Goal: Information Seeking & Learning: Find specific fact

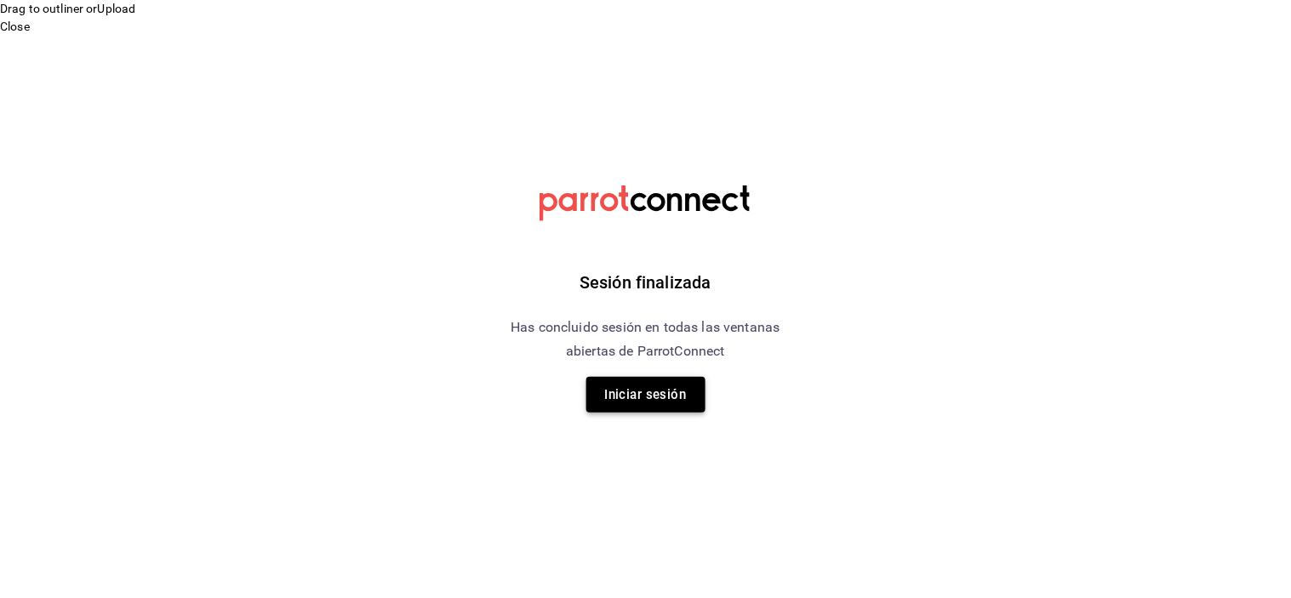
click at [676, 400] on button "Iniciar sesión" at bounding box center [645, 395] width 119 height 36
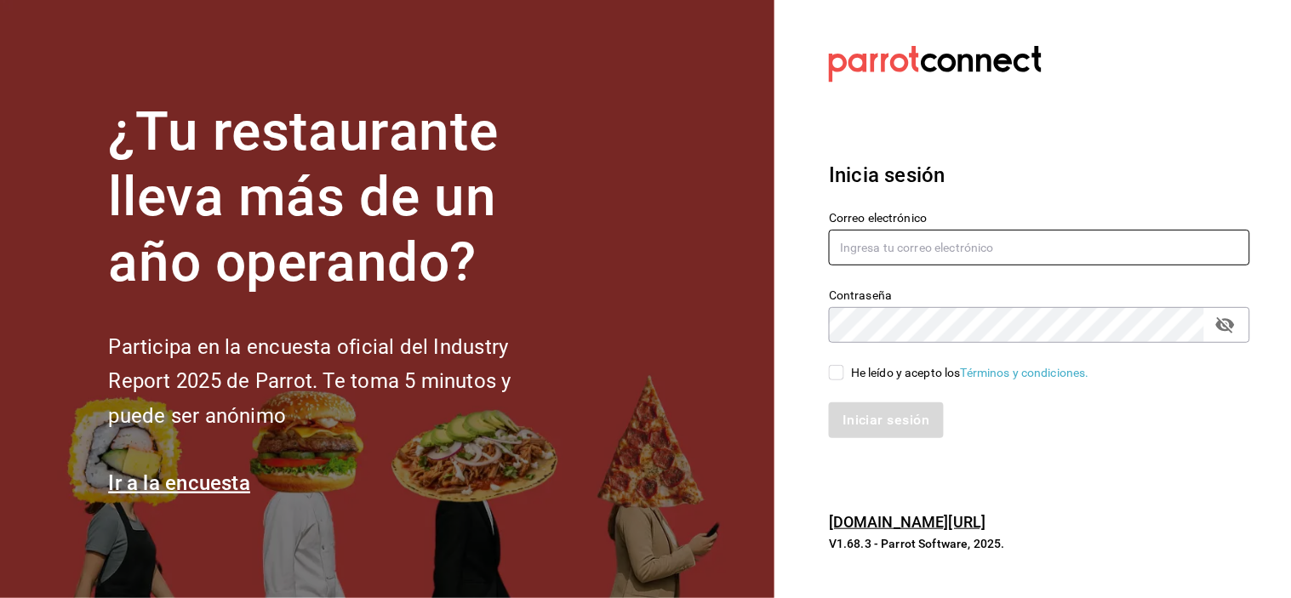
type input "carlos@central4mkt.com"
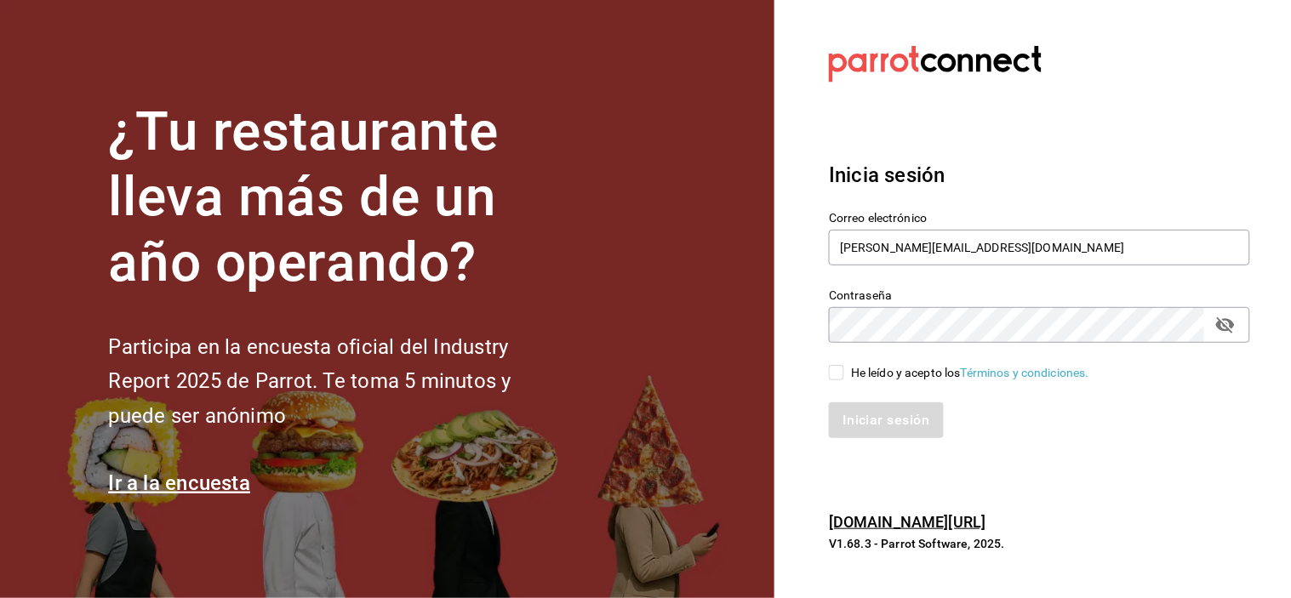
click at [842, 379] on input "He leído y acepto los Términos y condiciones." at bounding box center [836, 372] width 15 height 15
checkbox input "true"
click at [871, 430] on button "Iniciar sesión" at bounding box center [887, 420] width 116 height 36
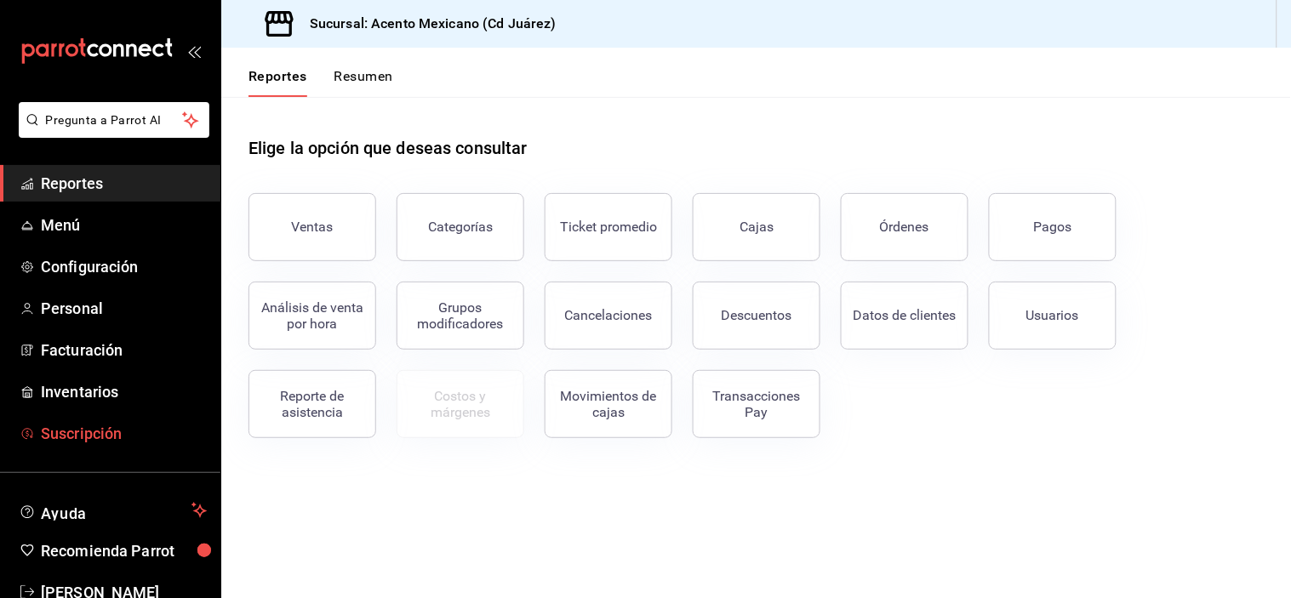
click at [92, 427] on span "Suscripción" at bounding box center [124, 433] width 166 height 23
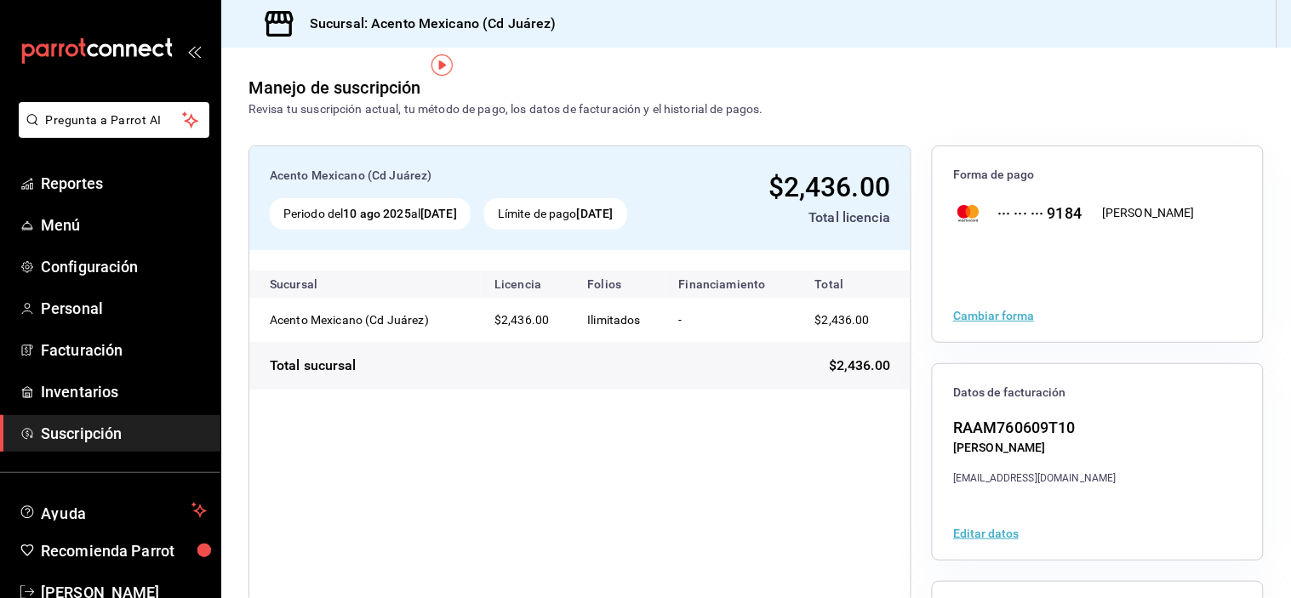
scroll to position [207, 0]
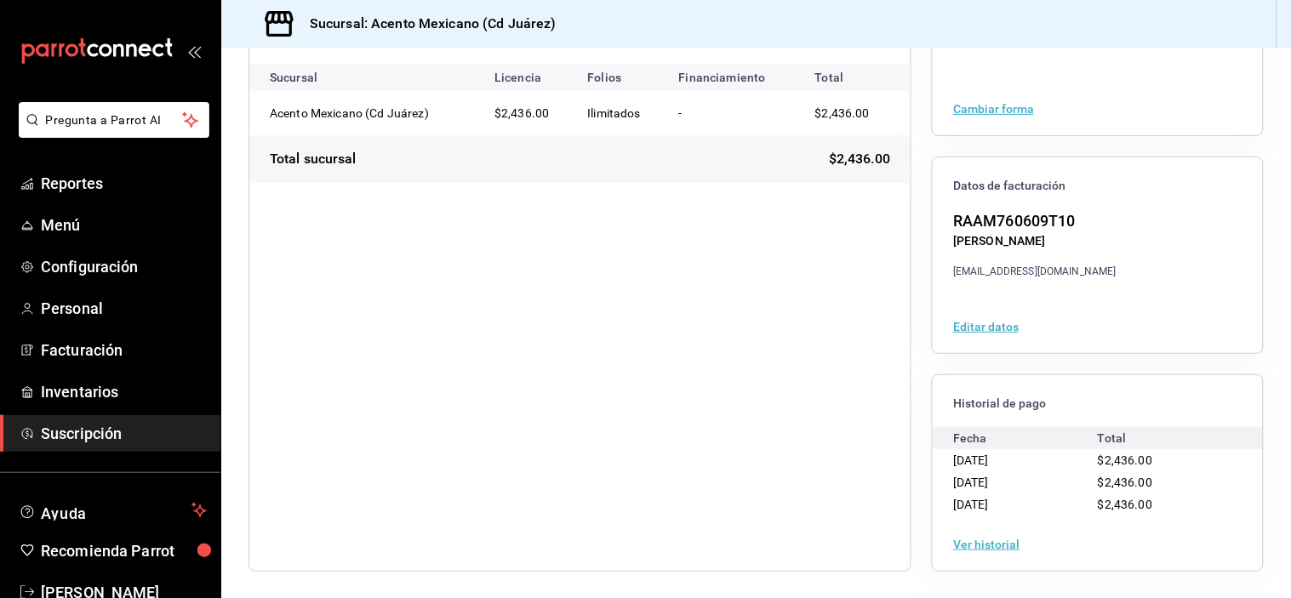
click at [985, 546] on button "Ver historial" at bounding box center [986, 545] width 66 height 12
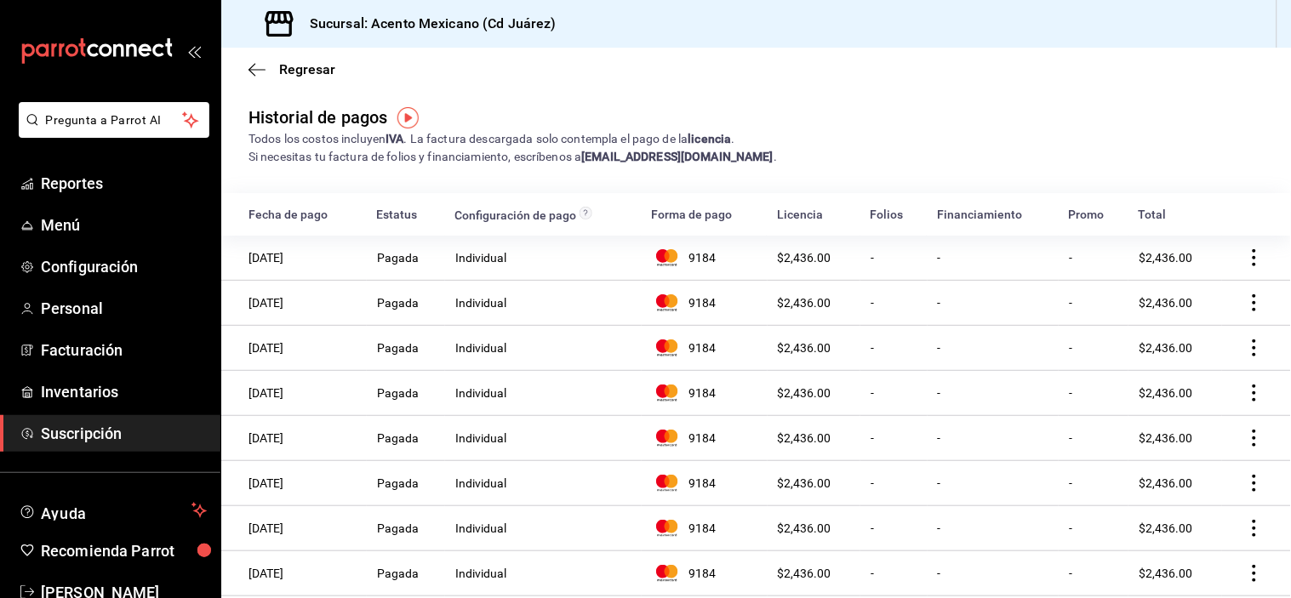
scroll to position [880, 0]
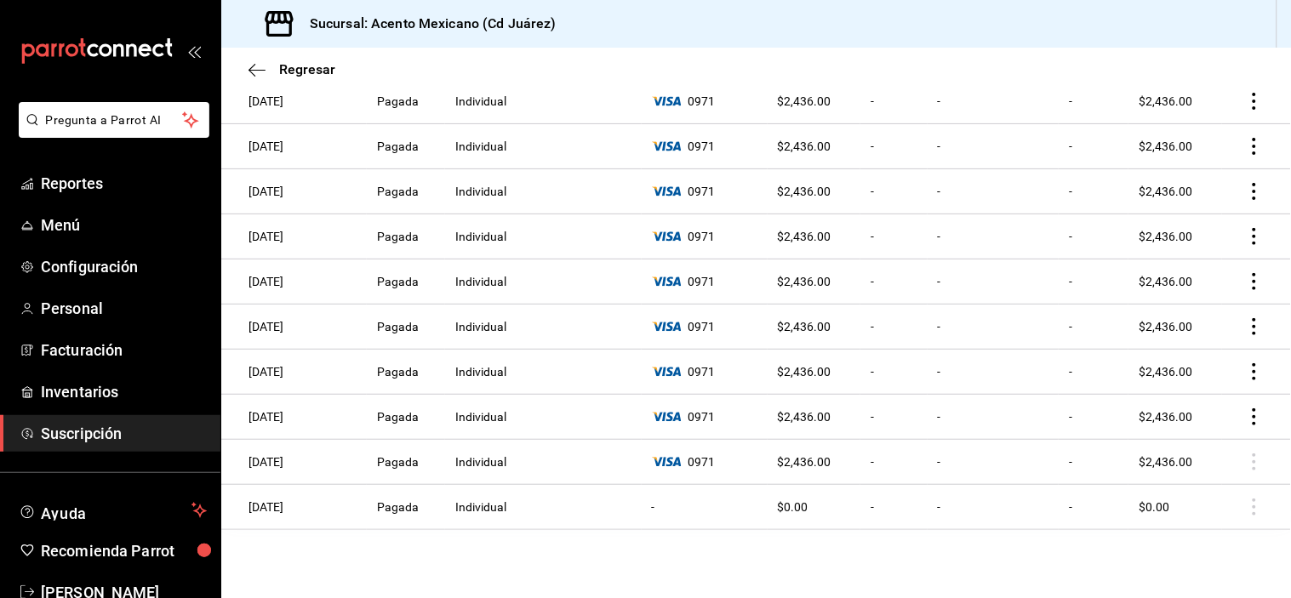
click at [302, 506] on td "[DATE]" at bounding box center [293, 507] width 145 height 45
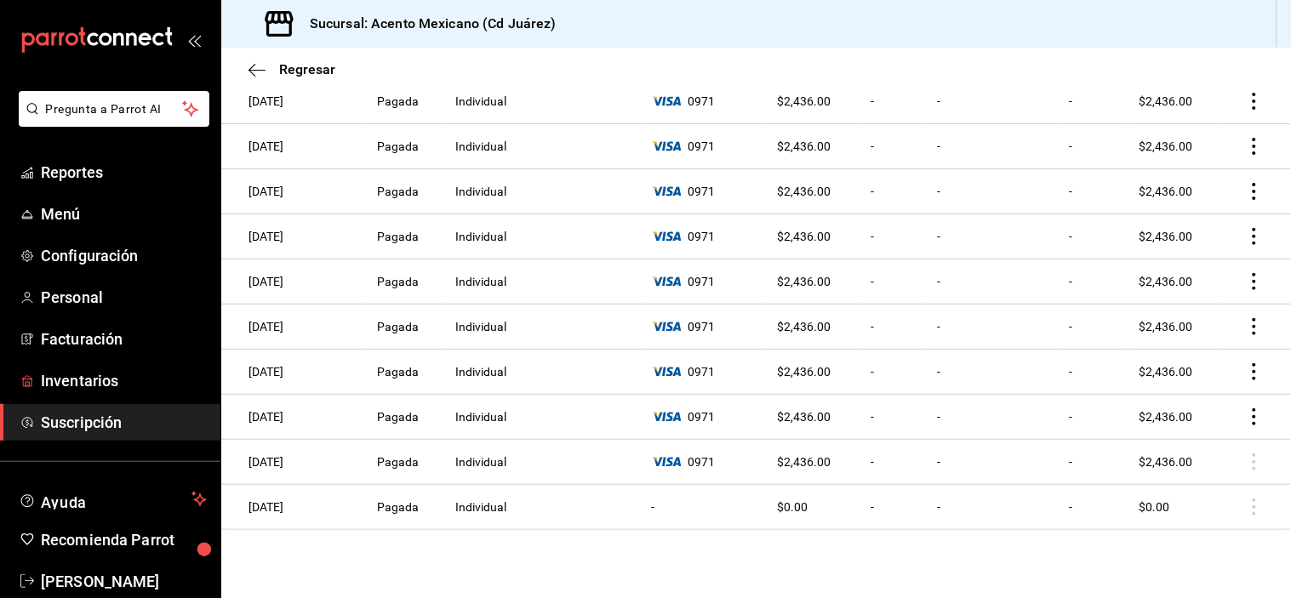
scroll to position [0, 0]
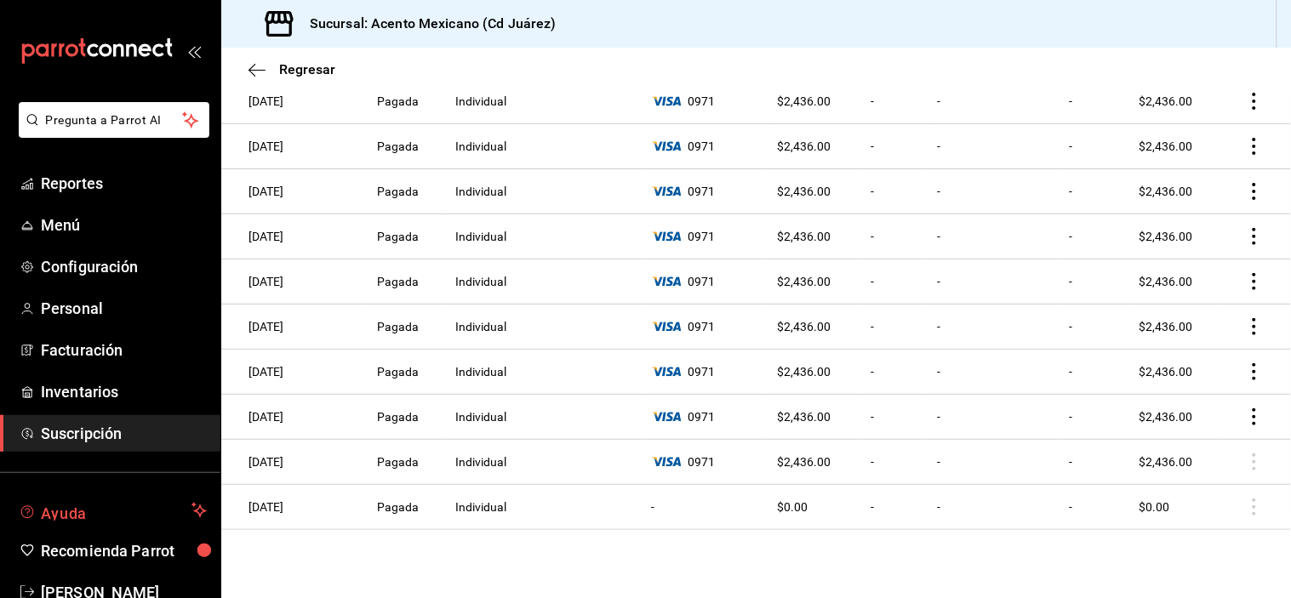
click at [121, 520] on span "Ayuda" at bounding box center [113, 510] width 144 height 20
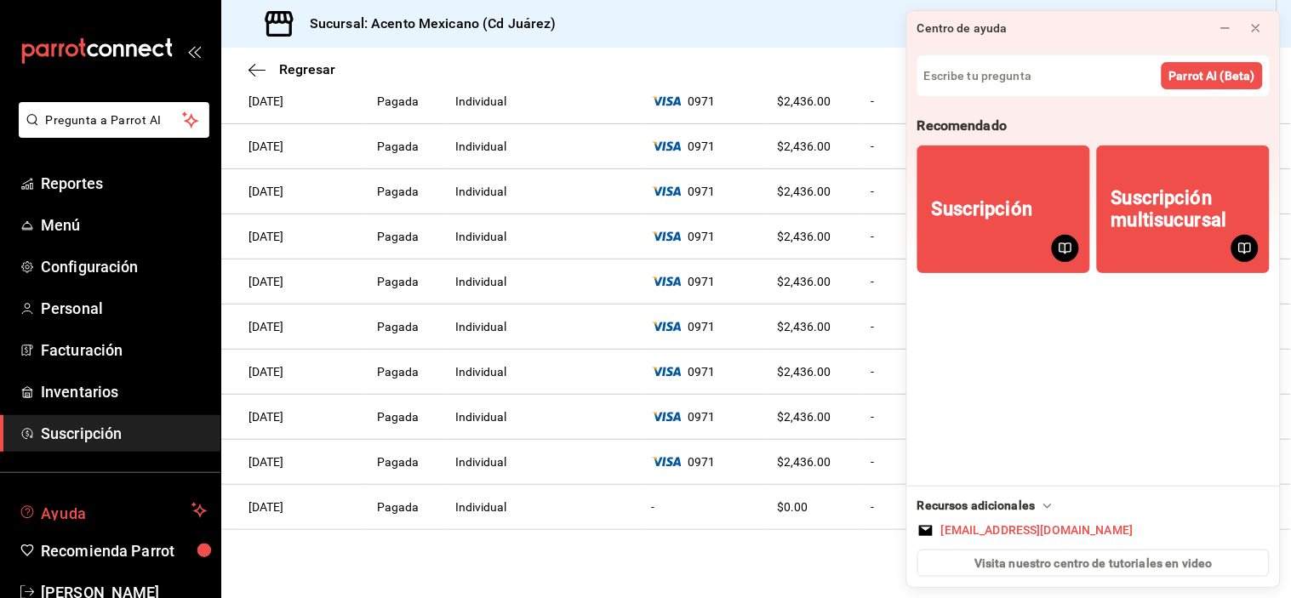
click at [46, 522] on button "Ayuda" at bounding box center [110, 510] width 220 height 34
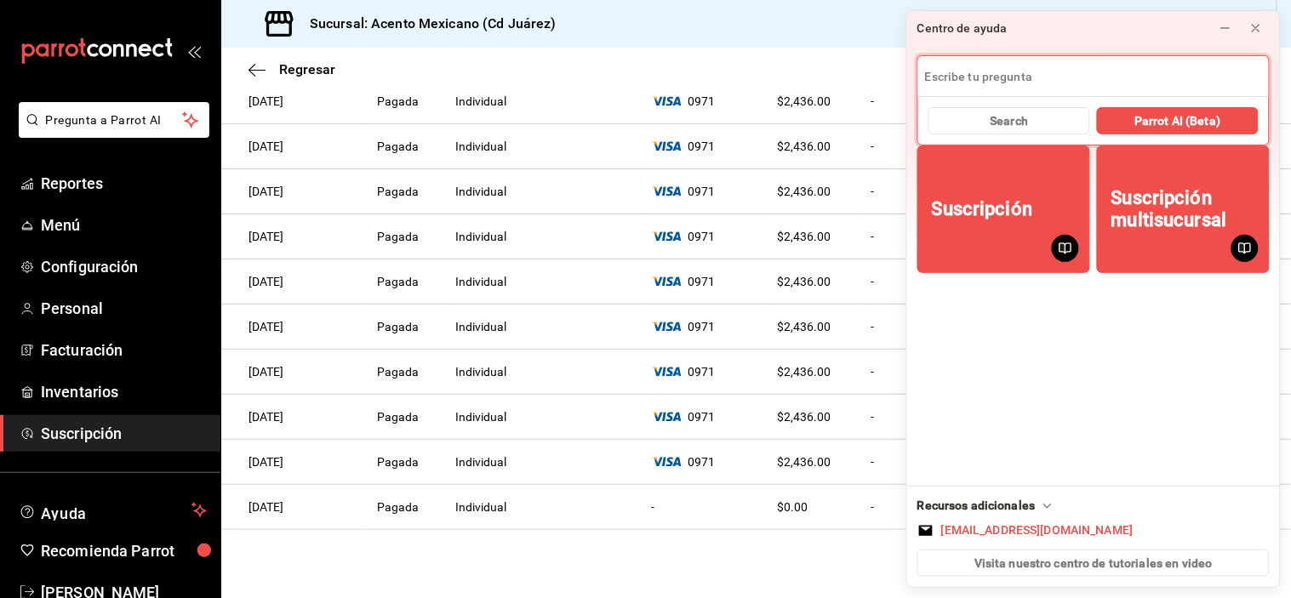
click at [1006, 85] on input at bounding box center [1093, 76] width 350 height 41
type input "f"
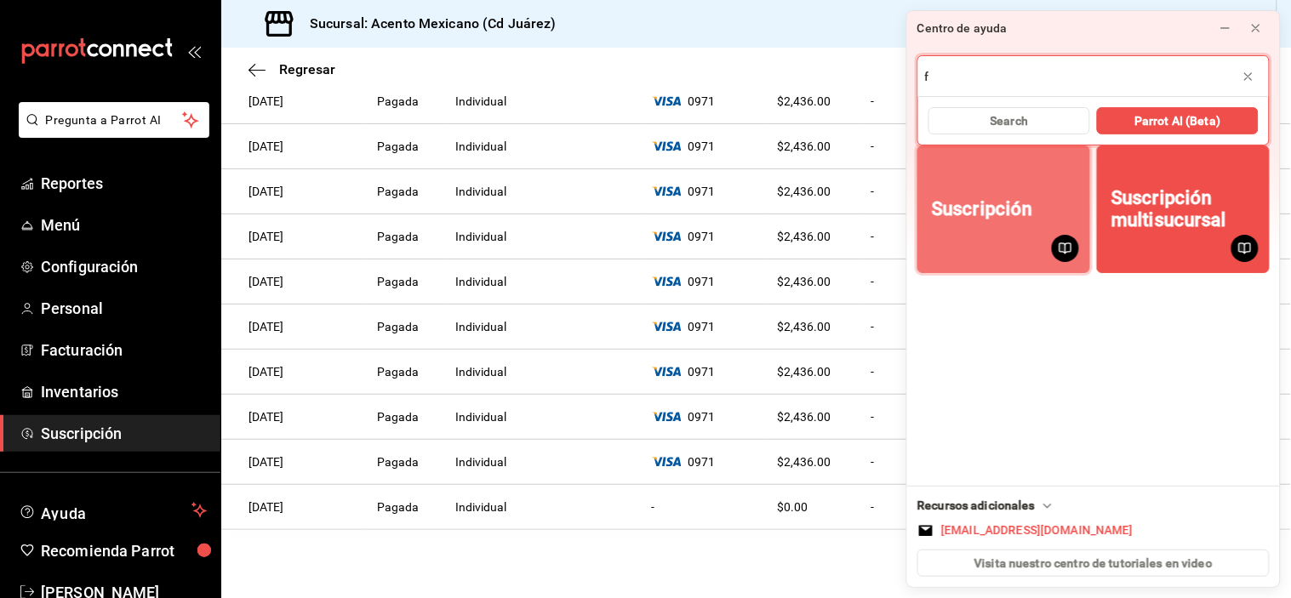
click at [1018, 231] on button "Suscripción" at bounding box center [1003, 209] width 173 height 128
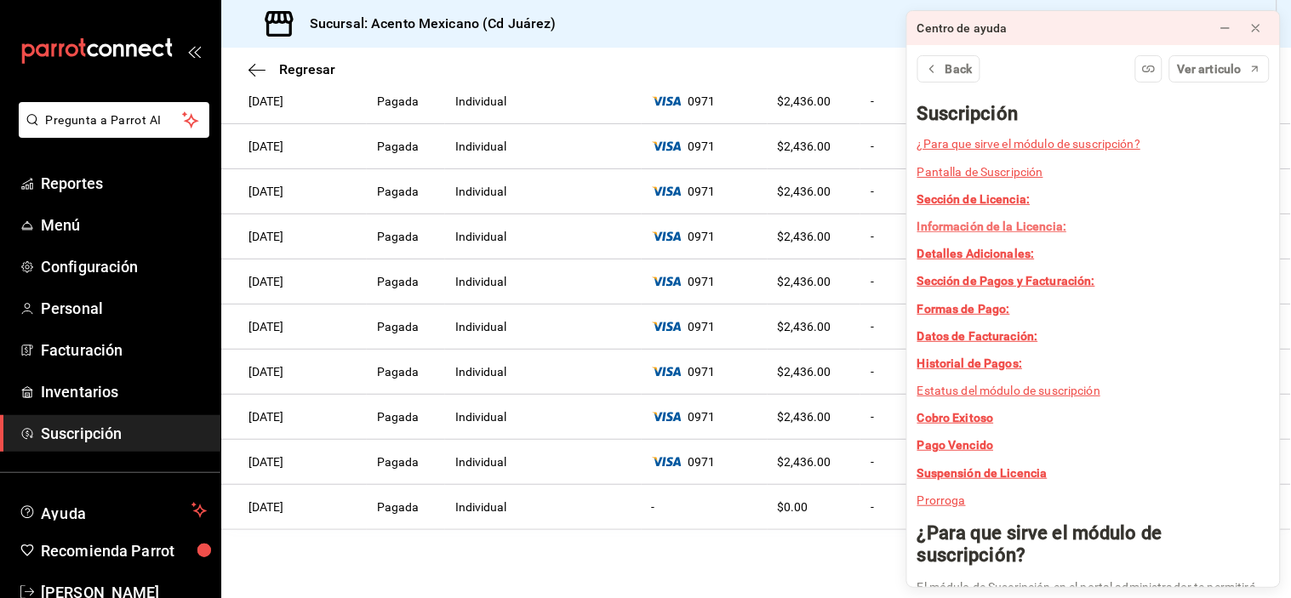
click at [1033, 225] on strong "Información de la Licencia:" at bounding box center [992, 226] width 150 height 14
click at [990, 228] on strong "Información de la Licencia:" at bounding box center [992, 226] width 150 height 14
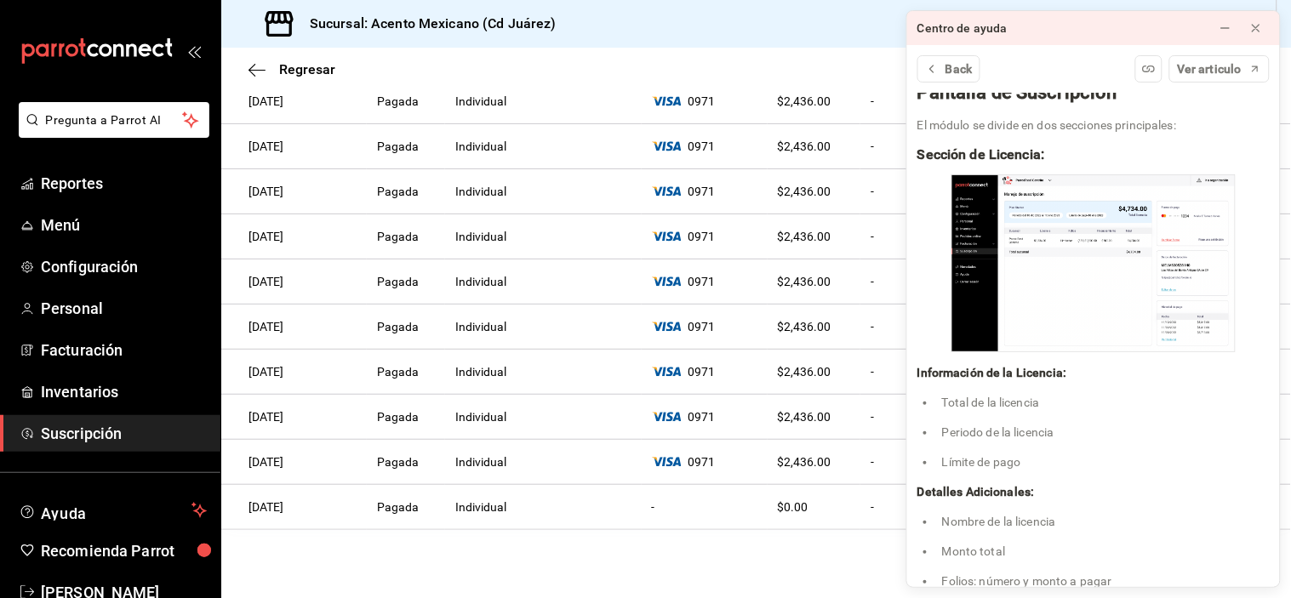
scroll to position [668, 0]
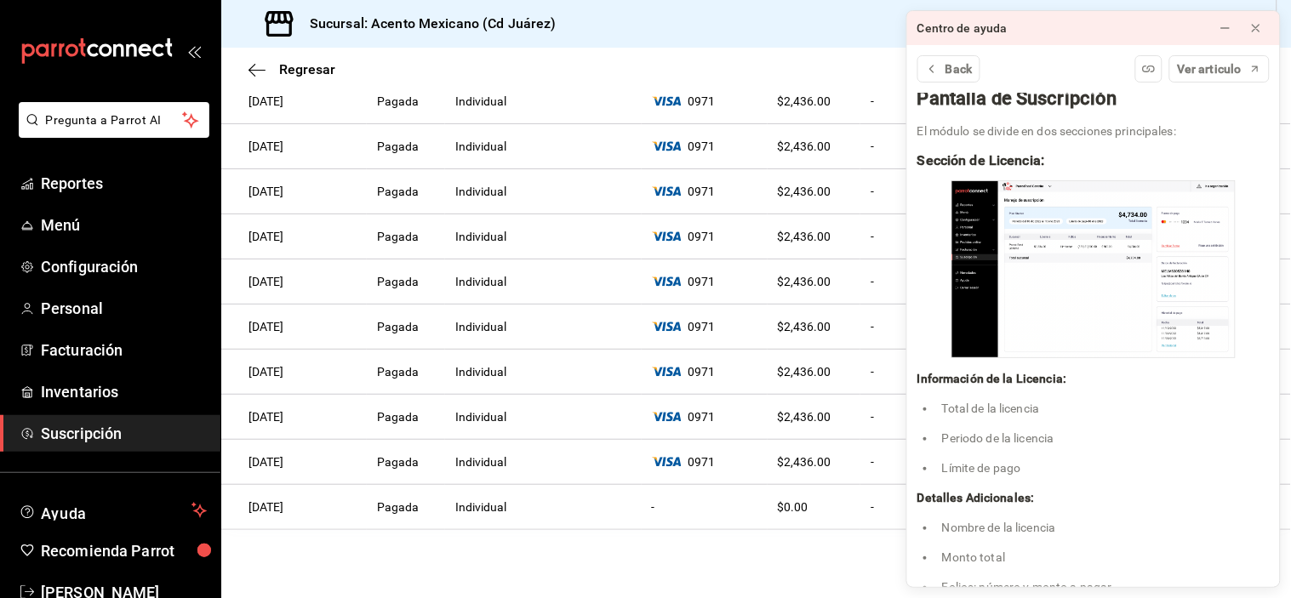
click at [1034, 402] on li "Total de la licencia" at bounding box center [1102, 409] width 333 height 18
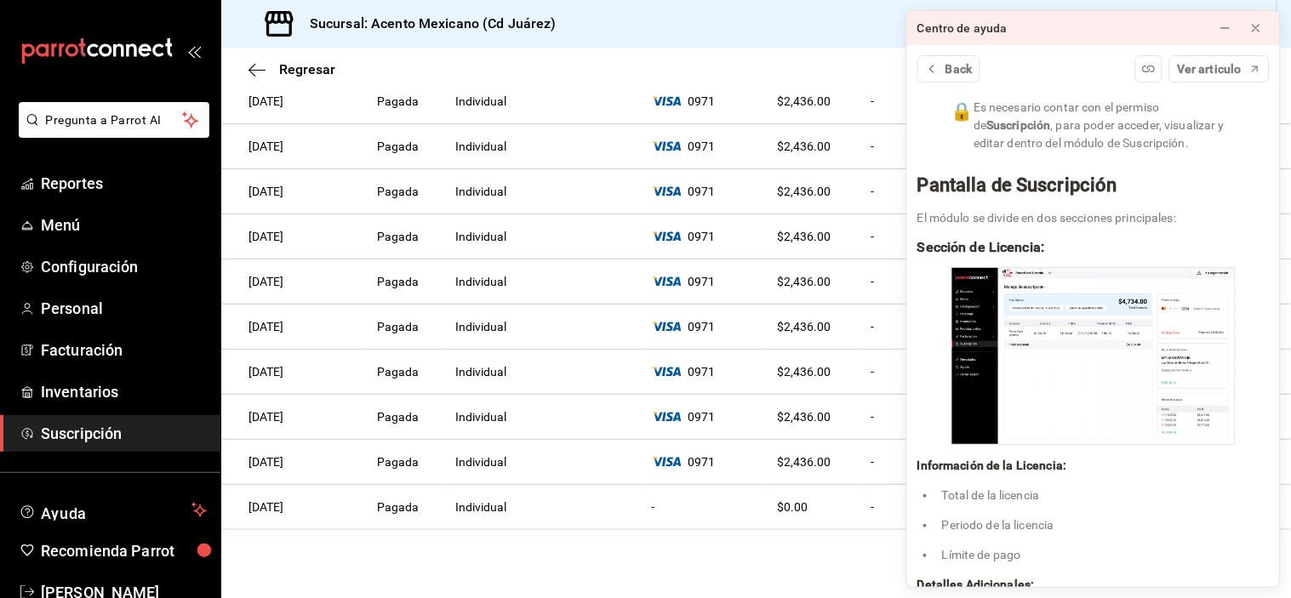
scroll to position [573, 0]
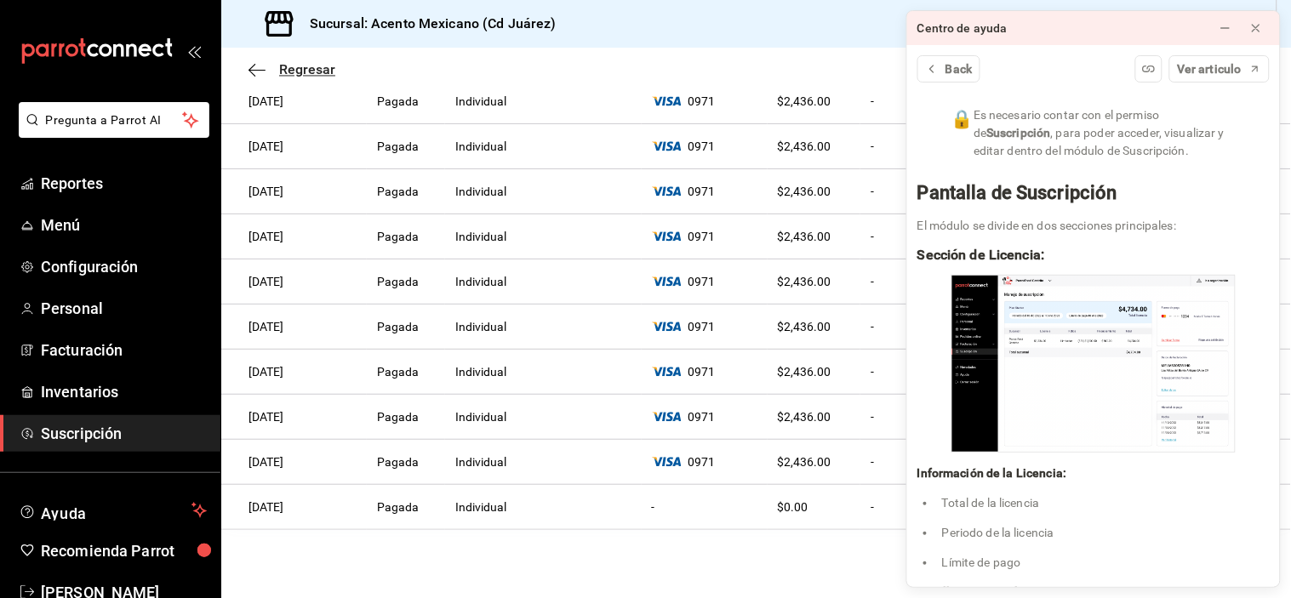
click at [259, 66] on icon "button" at bounding box center [256, 69] width 17 height 15
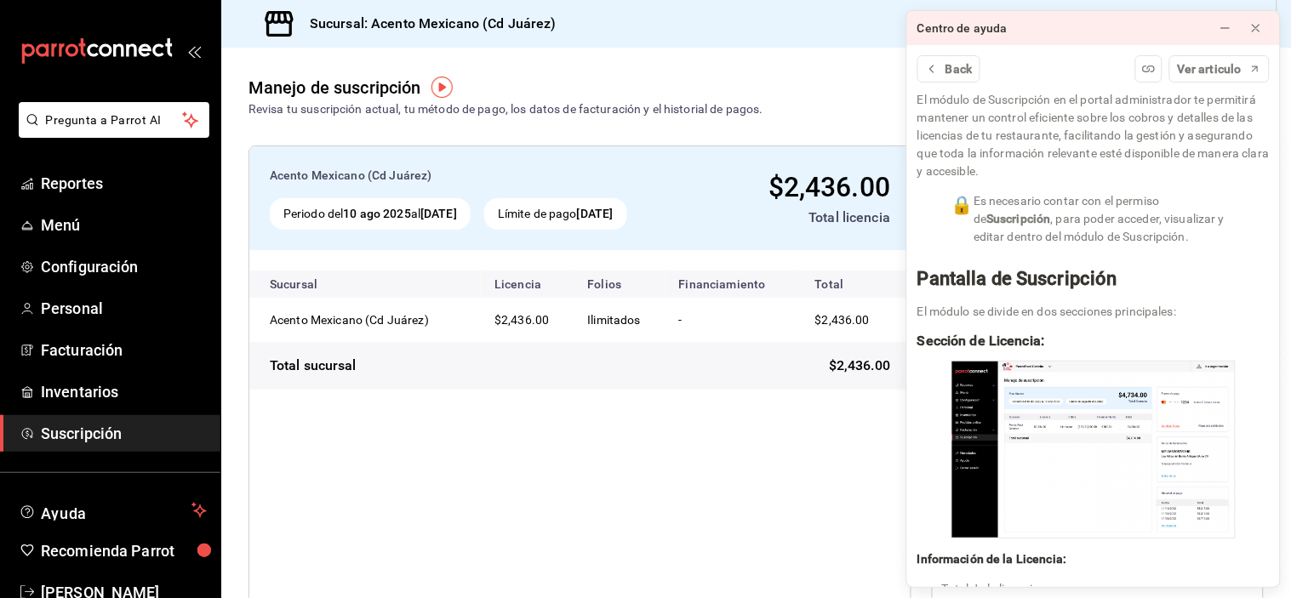
scroll to position [330, 0]
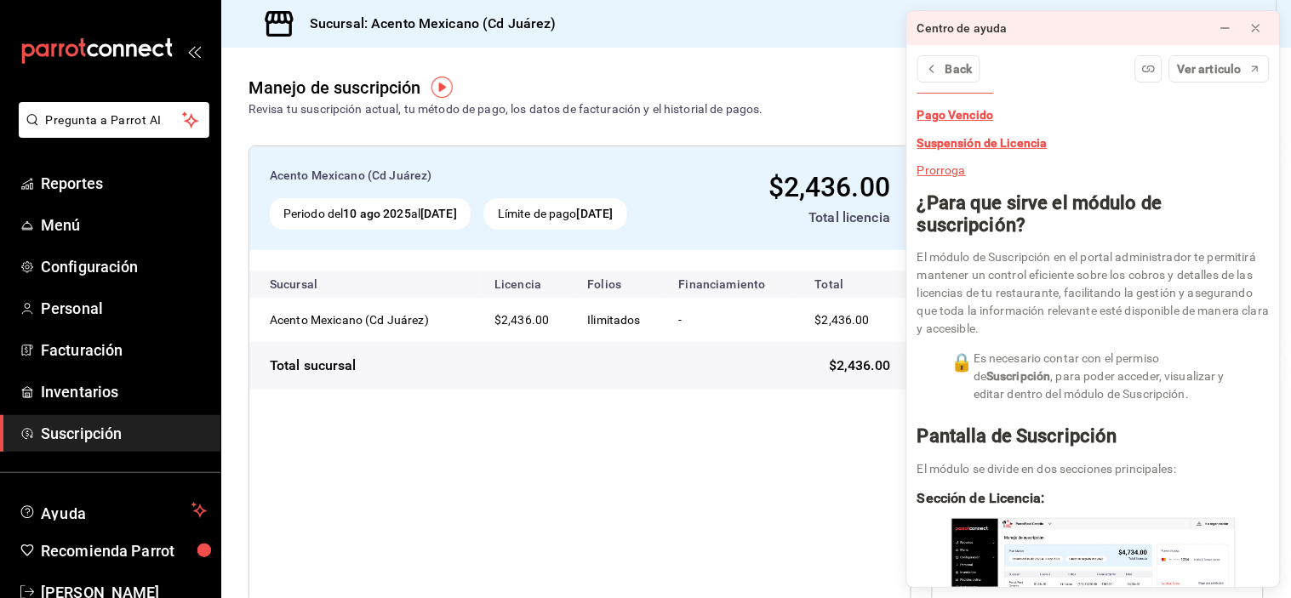
click at [1030, 283] on p "El módulo de Suscripción en el portal administrador te permitirá mantener un co…" at bounding box center [1093, 292] width 352 height 89
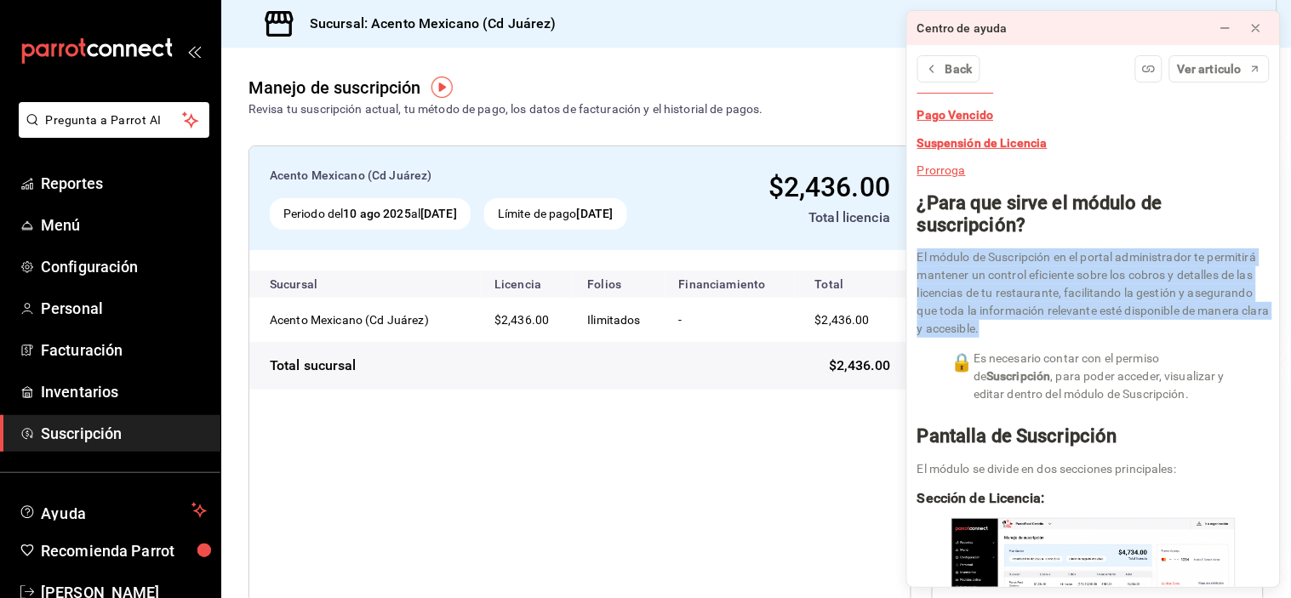
click at [1030, 283] on p "El módulo de Suscripción en el portal administrador te permitirá mantener un co…" at bounding box center [1093, 292] width 352 height 89
click at [1001, 281] on p "El módulo de Suscripción en el portal administrador te permitirá mantener un co…" at bounding box center [1093, 292] width 352 height 89
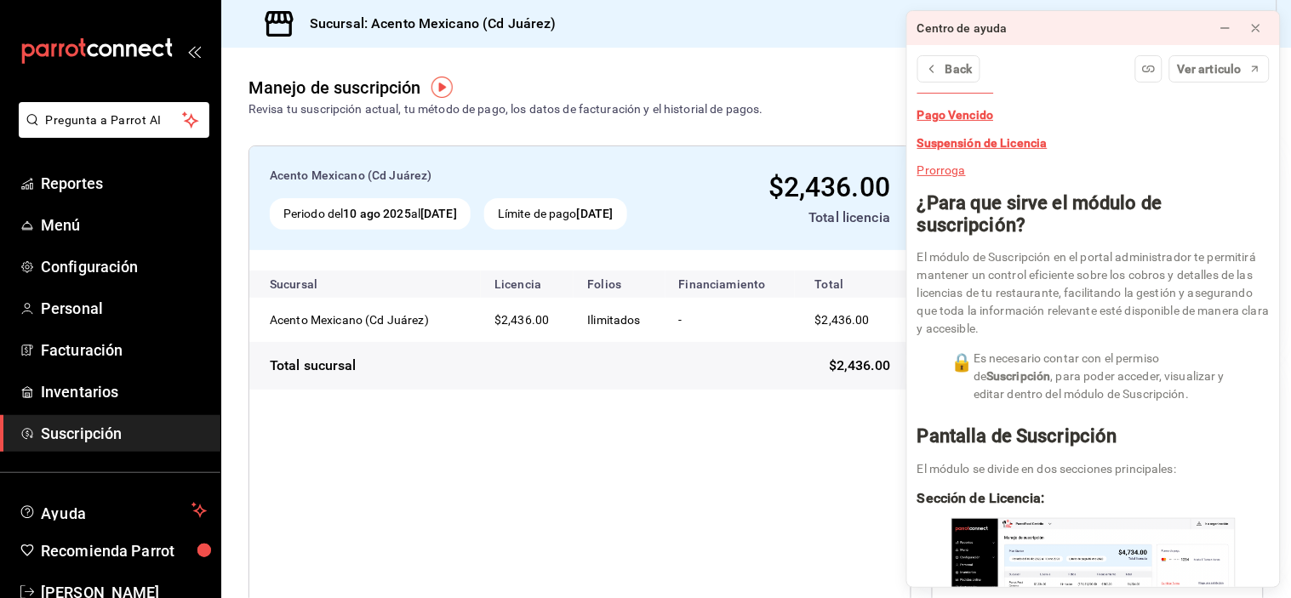
click at [1001, 281] on p "El módulo de Suscripción en el portal administrador te permitirá mantener un co…" at bounding box center [1093, 292] width 352 height 89
click at [1096, 282] on p "El módulo de Suscripción en el portal administrador te permitirá mantener un co…" at bounding box center [1093, 292] width 352 height 89
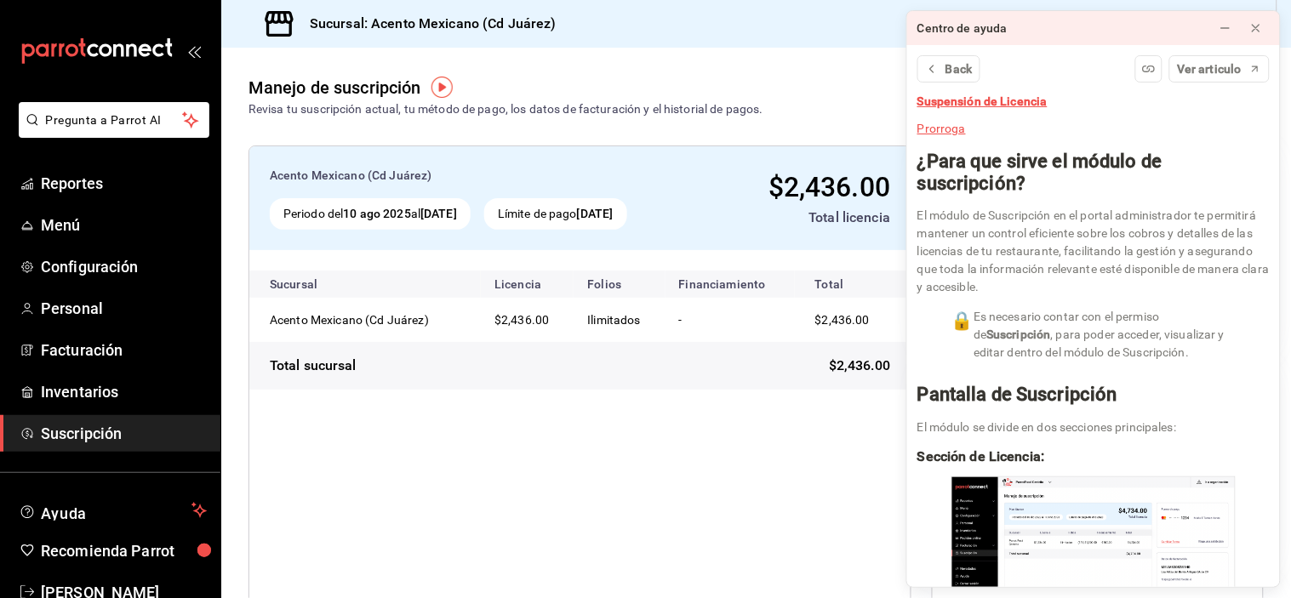
scroll to position [375, 0]
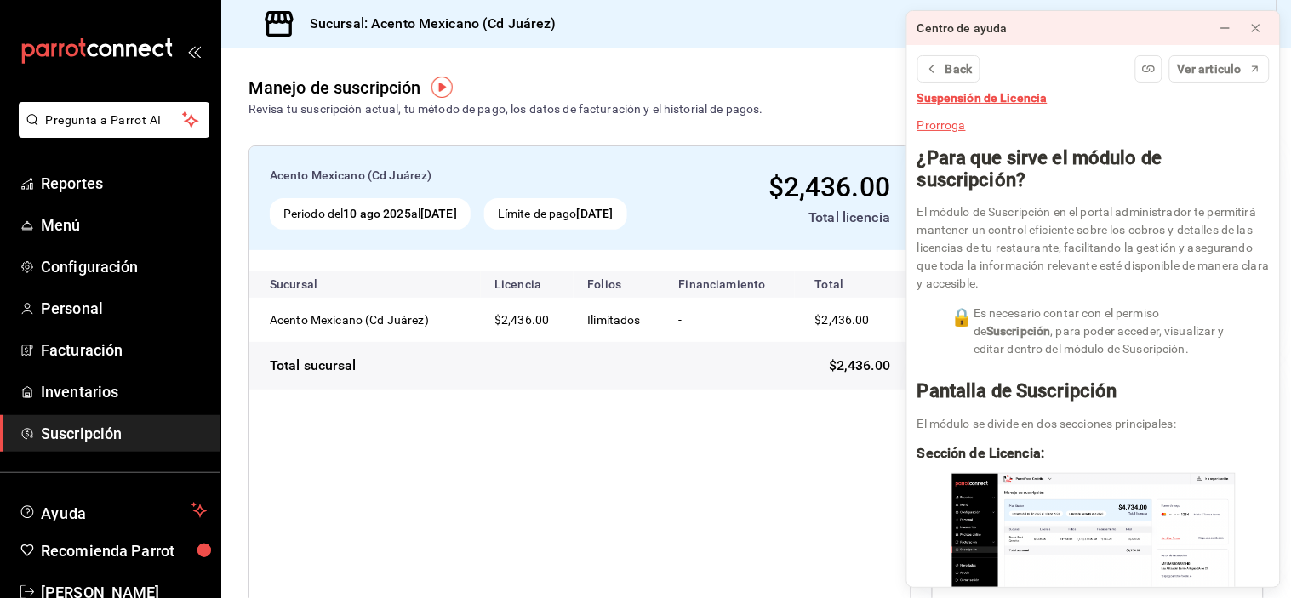
click at [701, 460] on div "Acento Mexicano (Cd Juárez) Periodo del [DATE] al [DATE] Límite de pago [DATE] …" at bounding box center [579, 461] width 663 height 633
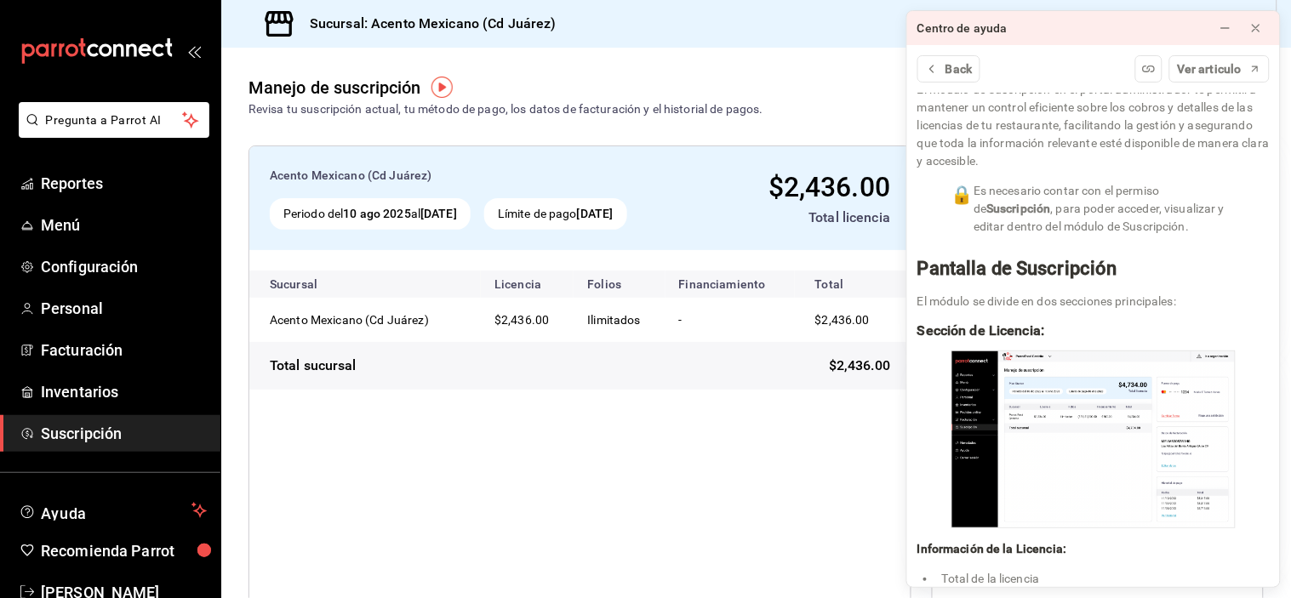
scroll to position [516, 0]
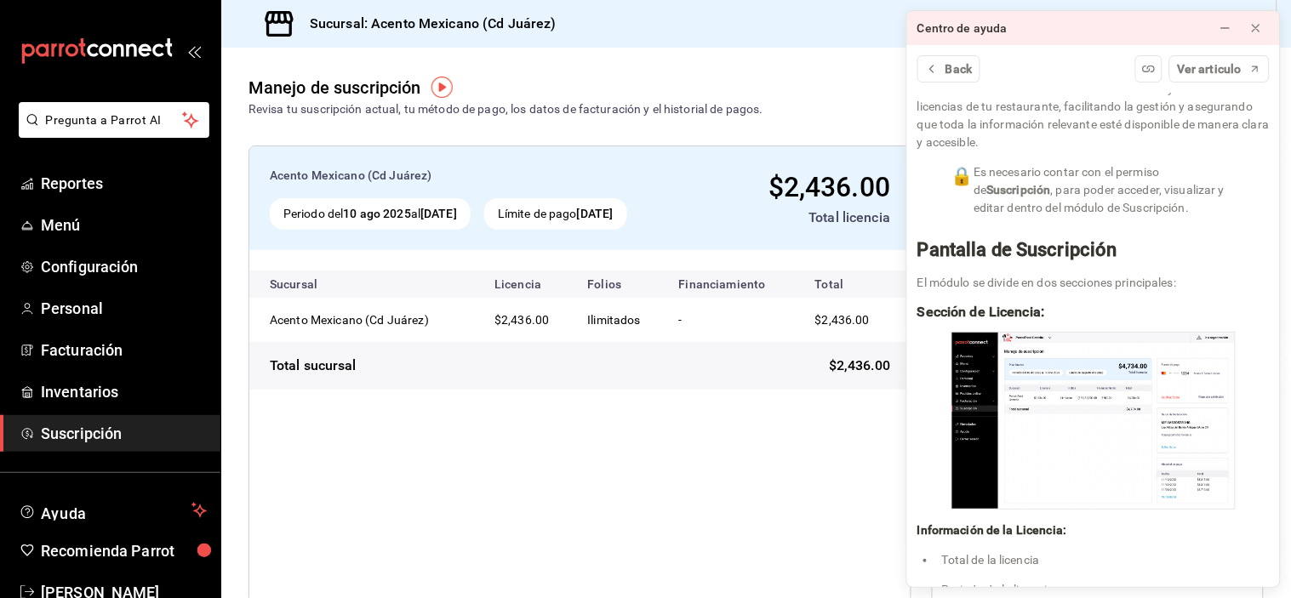
click at [662, 488] on div "Acento Mexicano (Cd Juárez) Periodo del [DATE] al [DATE] Límite de pago [DATE] …" at bounding box center [579, 461] width 663 height 633
click at [1228, 18] on button at bounding box center [1224, 27] width 27 height 27
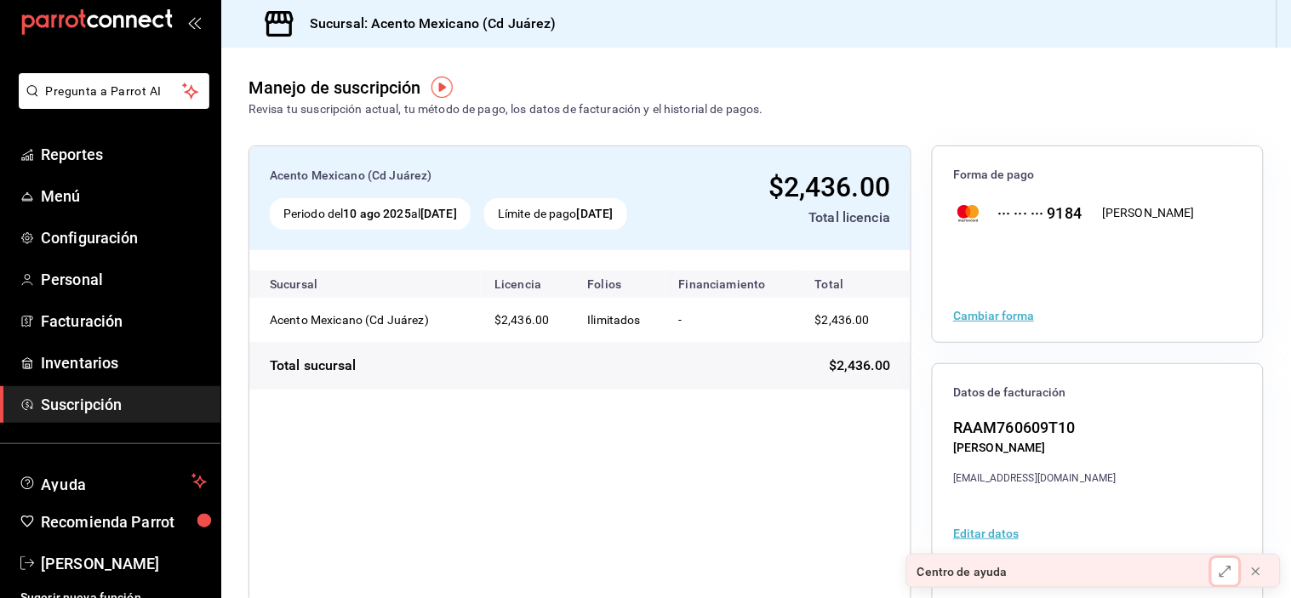
scroll to position [43, 0]
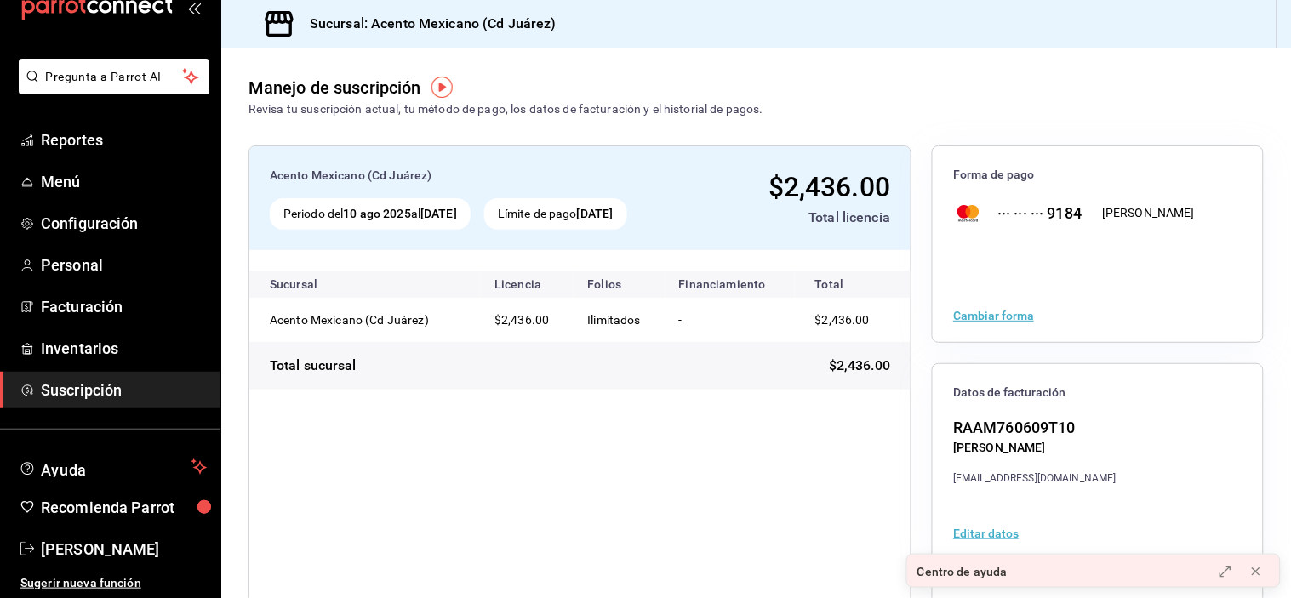
click at [852, 214] on div "Total licencia" at bounding box center [796, 218] width 185 height 20
click at [98, 254] on span "Personal" at bounding box center [124, 265] width 166 height 23
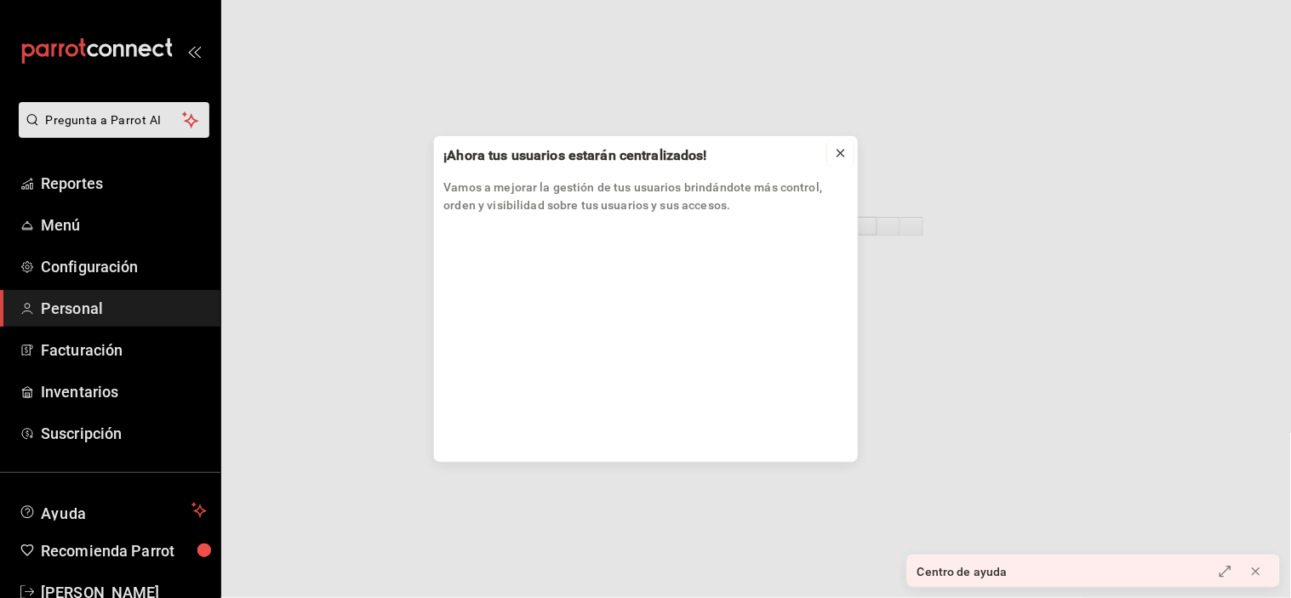
click at [840, 148] on icon at bounding box center [841, 153] width 14 height 14
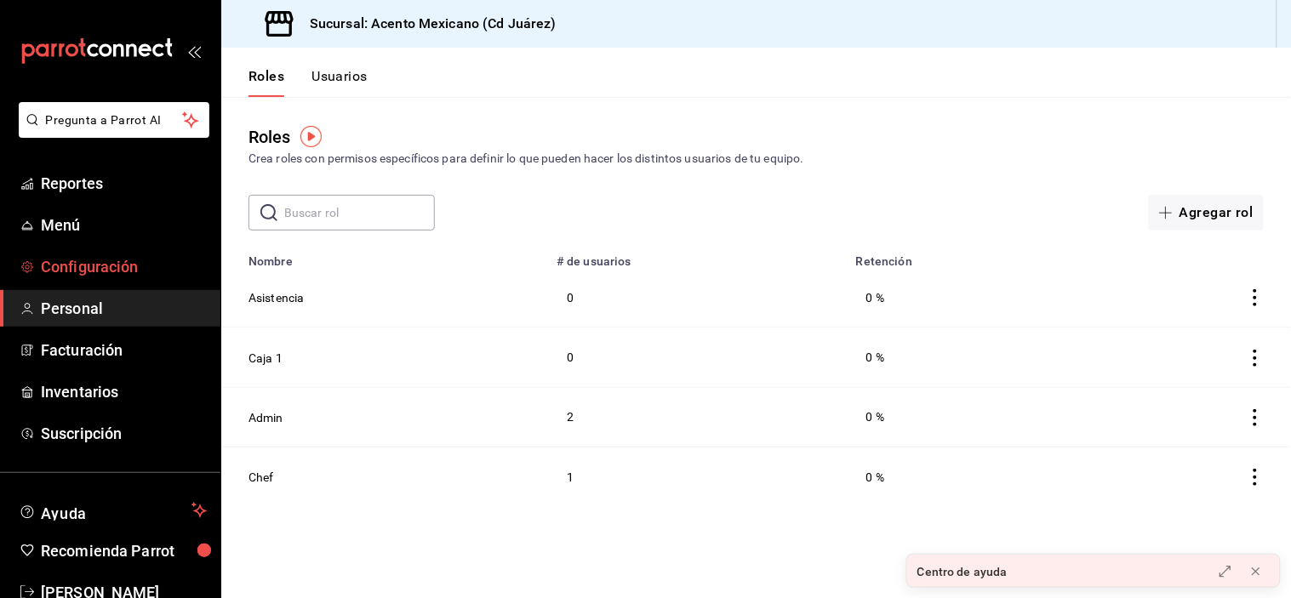
click at [120, 265] on span "Configuración" at bounding box center [124, 266] width 166 height 23
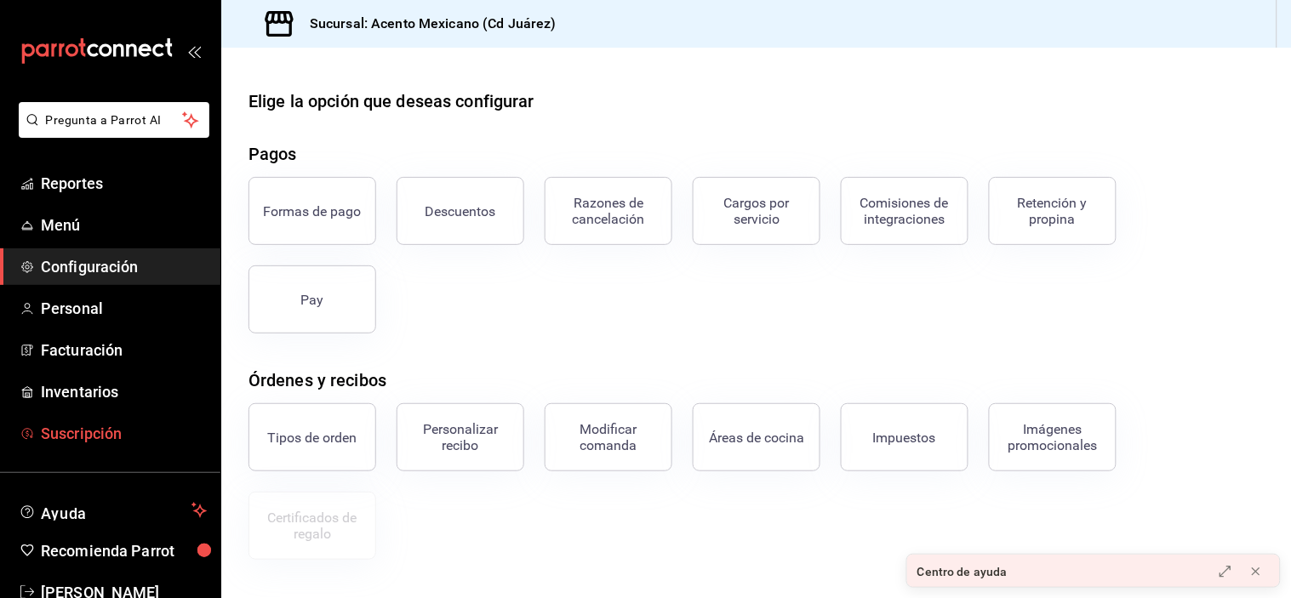
click at [97, 444] on span "Suscripción" at bounding box center [124, 433] width 166 height 23
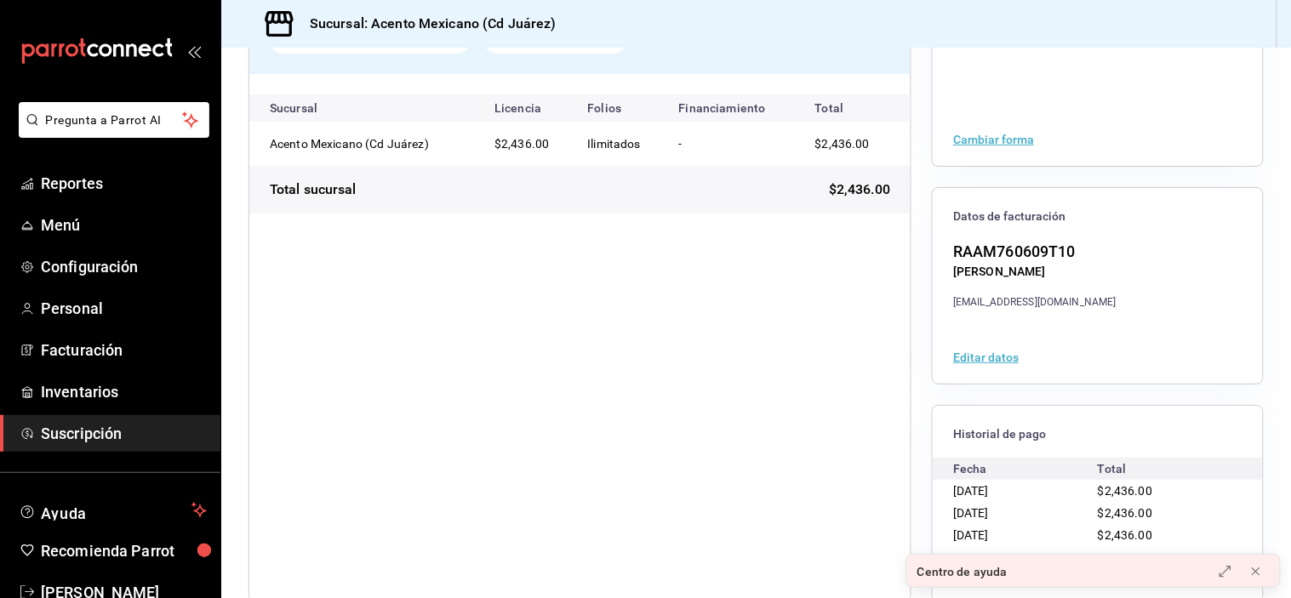
scroll to position [207, 0]
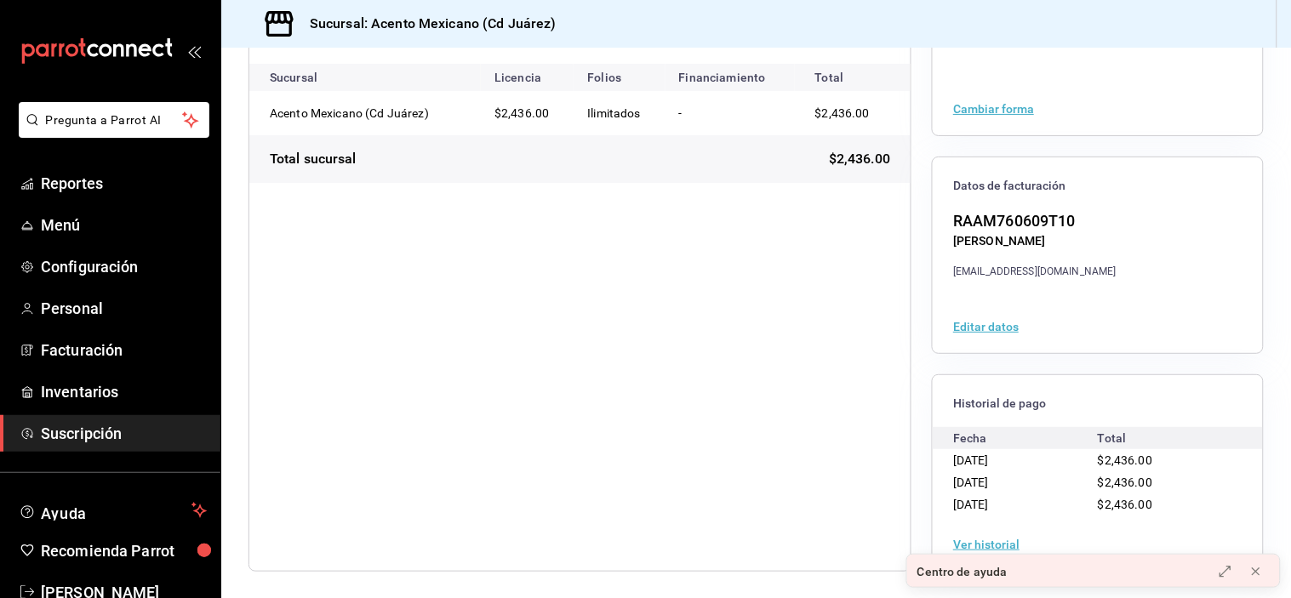
click at [631, 417] on div "Acento Mexicano (Cd Juárez) Periodo del [DATE] al [DATE] Límite de pago [DATE] …" at bounding box center [579, 255] width 663 height 633
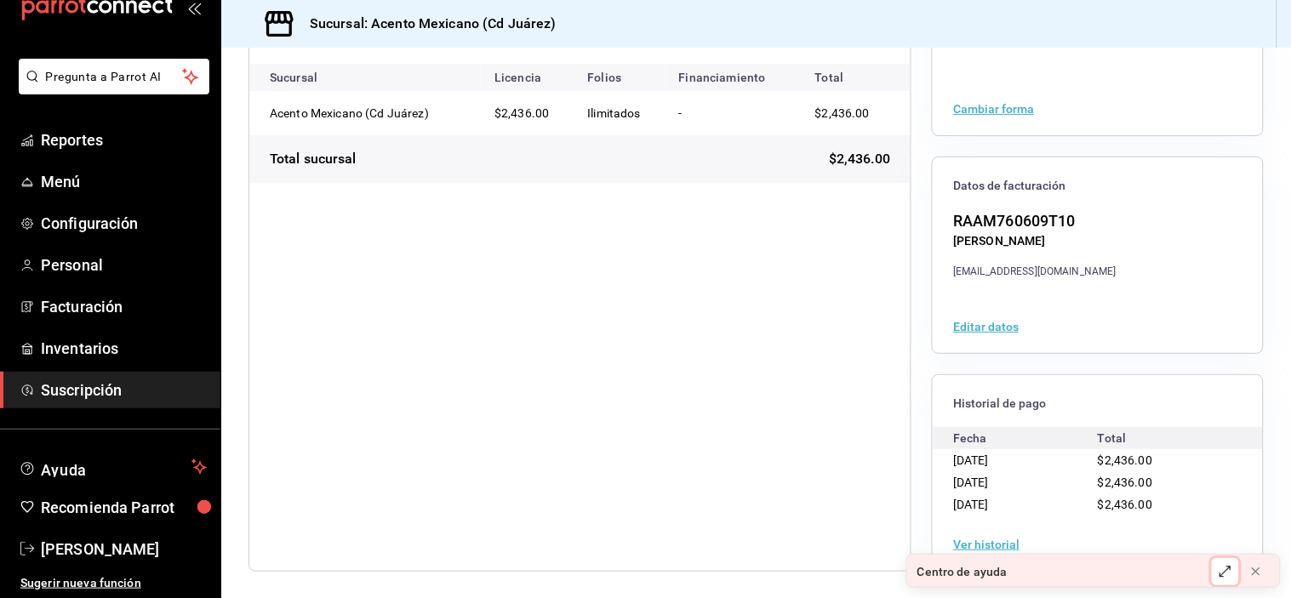
click at [1223, 573] on icon at bounding box center [1225, 572] width 10 height 10
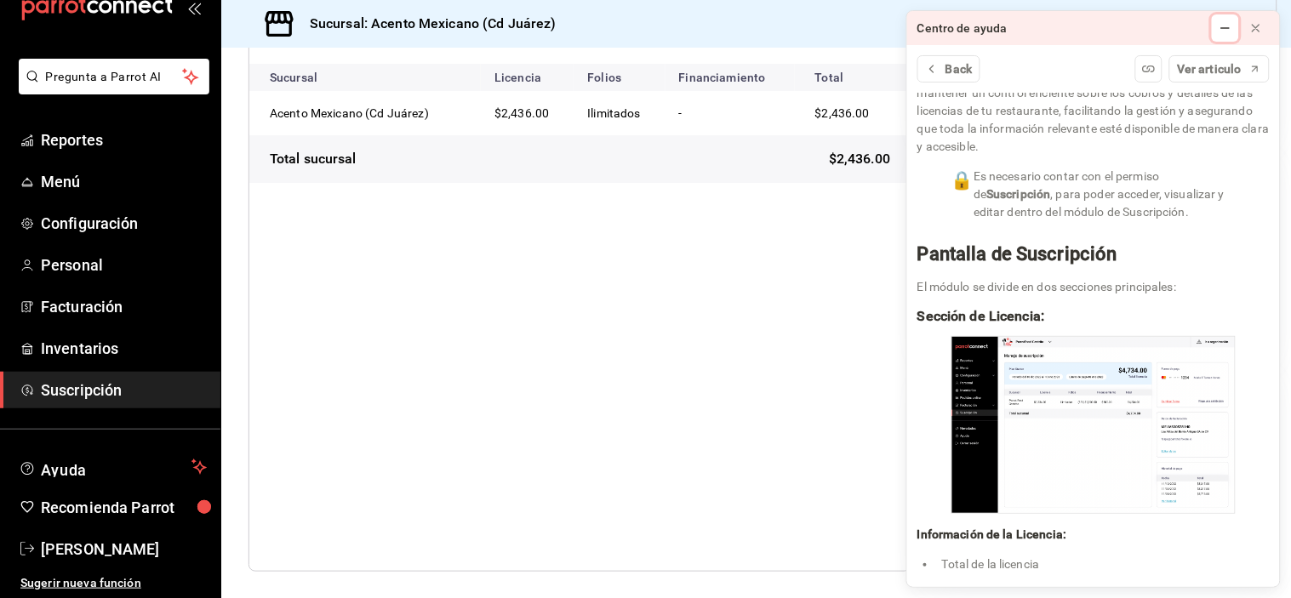
scroll to position [0, 0]
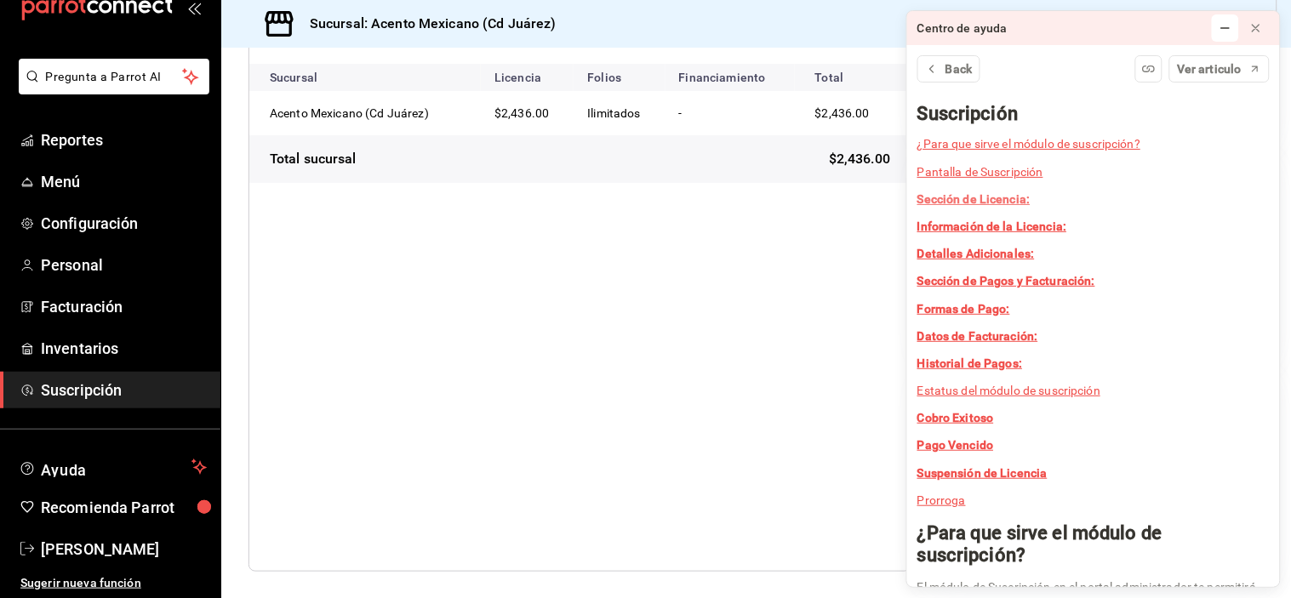
click at [960, 197] on strong "Sección de Licencia:" at bounding box center [973, 199] width 113 height 14
click at [947, 81] on button "Back" at bounding box center [948, 68] width 63 height 27
click at [950, 73] on span "Back" at bounding box center [958, 69] width 27 height 18
click at [1257, 34] on icon at bounding box center [1256, 28] width 14 height 14
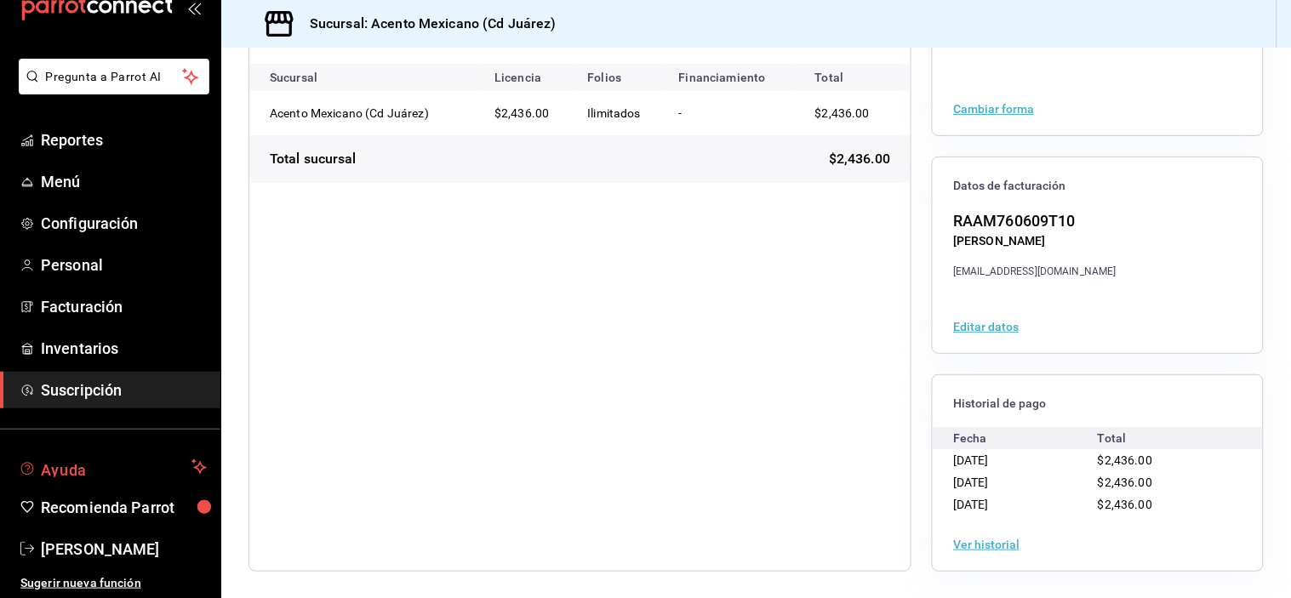
click at [86, 465] on span "Ayuda" at bounding box center [113, 467] width 144 height 20
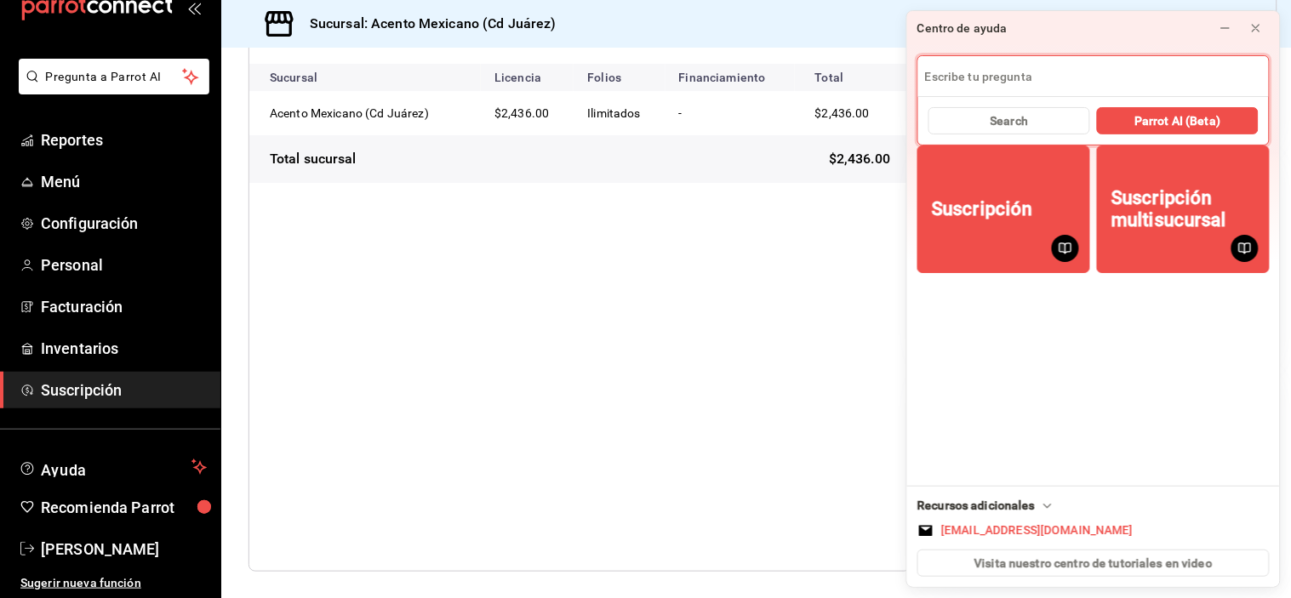
click at [1018, 80] on input at bounding box center [1093, 76] width 350 height 41
type input "donde ver fecha suscripción"
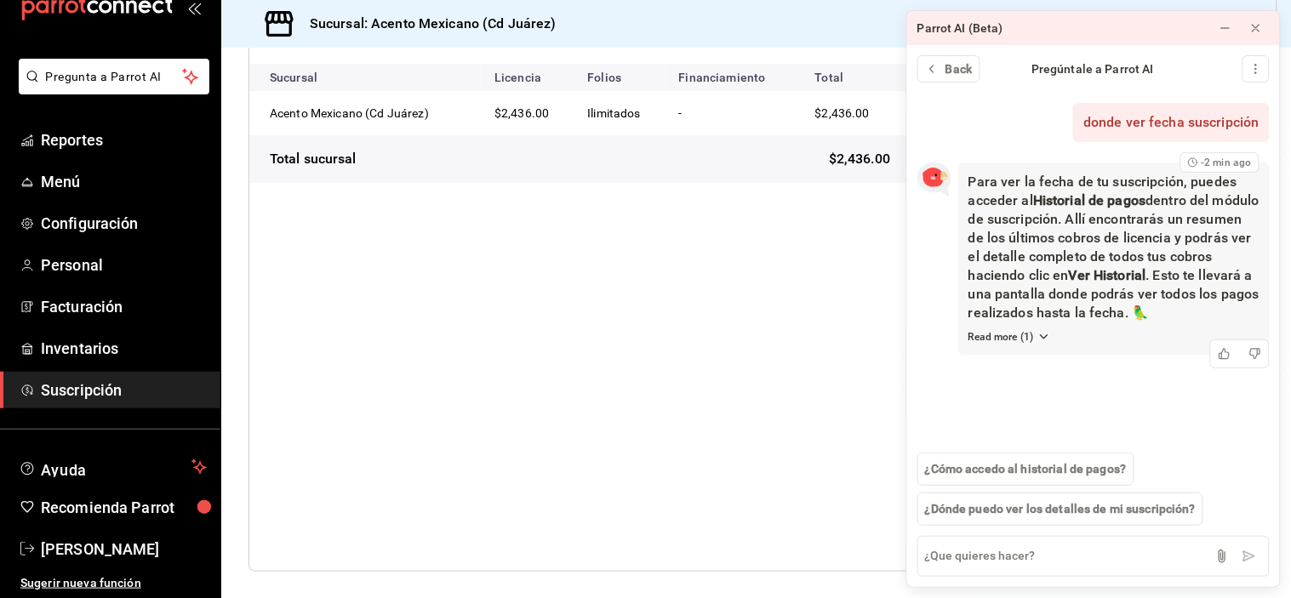
click at [1068, 238] on p "Para ver la fecha de tu suscripción, puedes acceder al Historial de pagos dentr…" at bounding box center [1113, 248] width 291 height 150
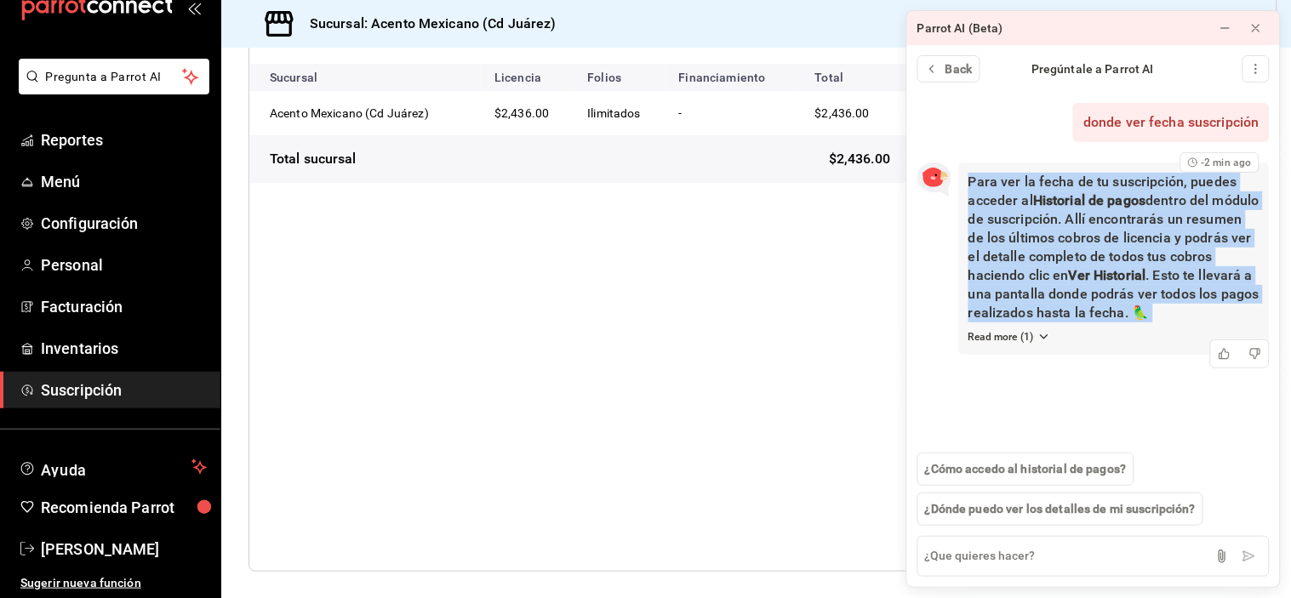
click at [1068, 238] on p "Para ver la fecha de tu suscripción, puedes acceder al Historial de pagos dentr…" at bounding box center [1113, 248] width 291 height 150
click at [1035, 267] on p "Para ver la fecha de tu suscripción, puedes acceder al Historial de pagos dentr…" at bounding box center [1113, 248] width 291 height 150
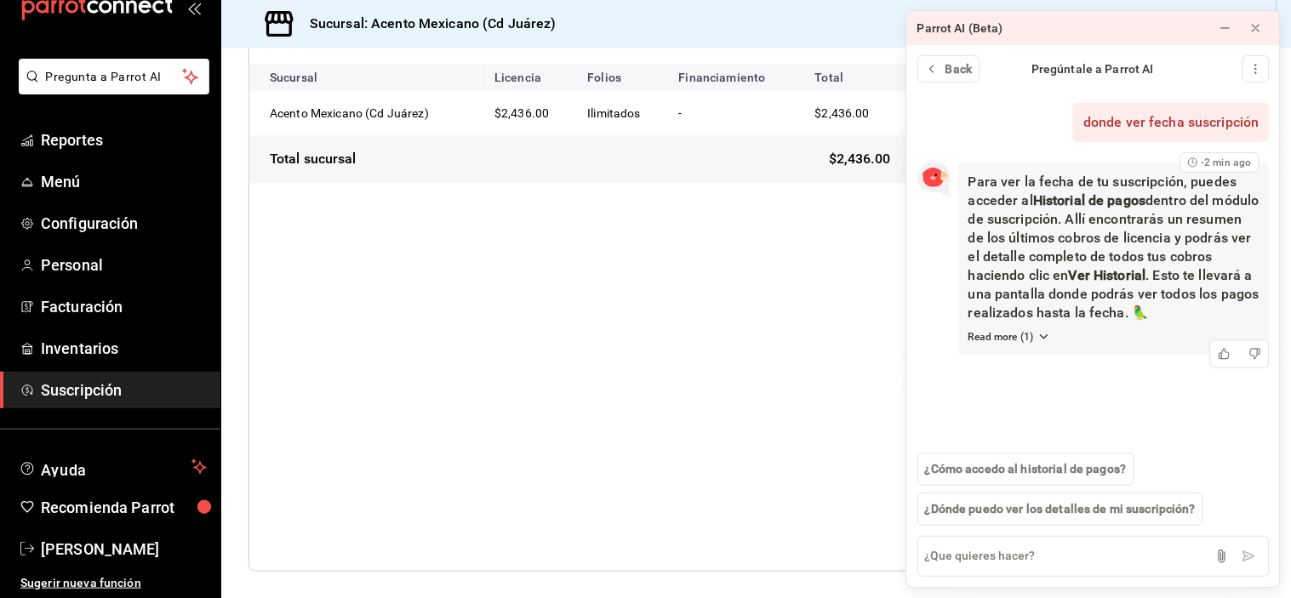
click at [1035, 267] on p "Para ver la fecha de tu suscripción, puedes acceder al Historial de pagos dentr…" at bounding box center [1113, 248] width 291 height 150
click at [1001, 333] on button "Read more ( 1 )" at bounding box center [1009, 336] width 83 height 15
click at [1096, 316] on p "Para ver la fecha de tu suscripción, puedes acceder al Historial de pagos dentr…" at bounding box center [1113, 248] width 291 height 150
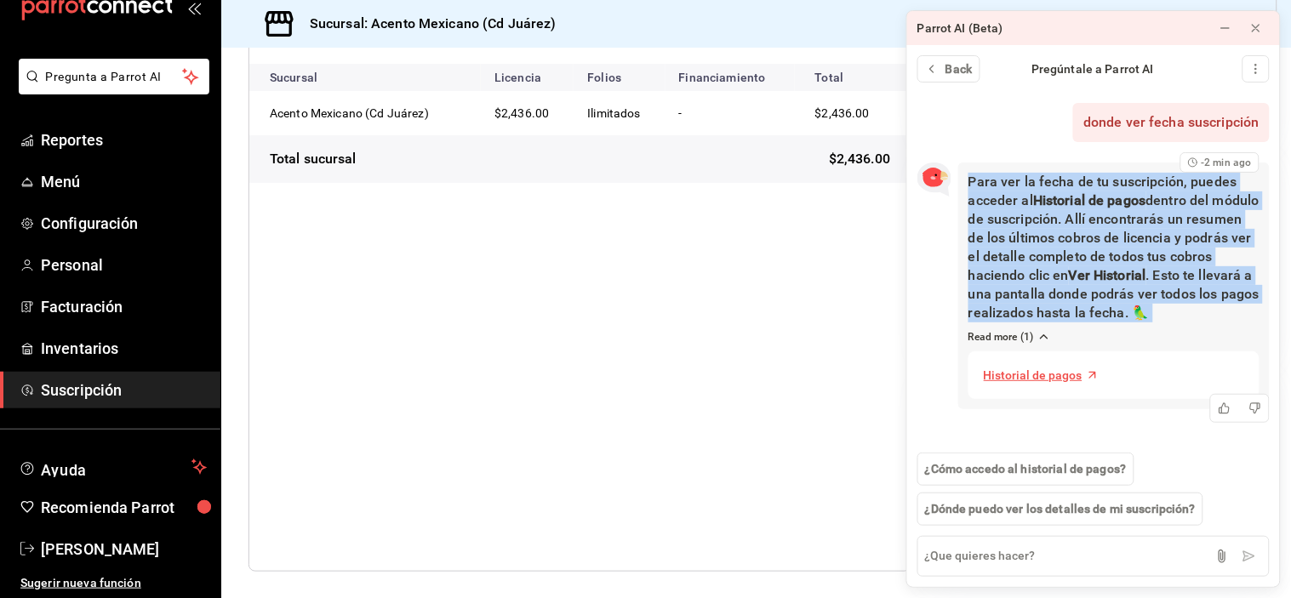
click at [1096, 316] on p "Para ver la fecha de tu suscripción, puedes acceder al Historial de pagos dentr…" at bounding box center [1113, 248] width 291 height 150
click at [996, 303] on p "Para ver la fecha de tu suscripción, puedes acceder al Historial de pagos dentr…" at bounding box center [1113, 248] width 291 height 150
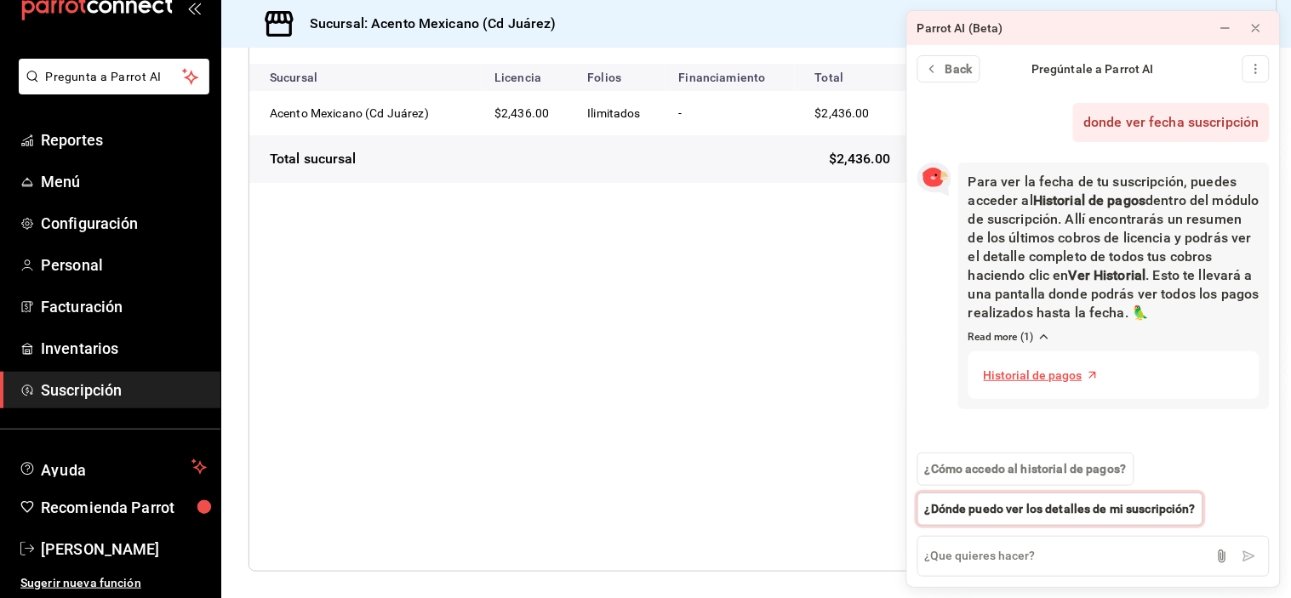
click at [1025, 512] on span "¿Dónde puedo ver los detalles de mi suscripción?" at bounding box center [1060, 509] width 271 height 18
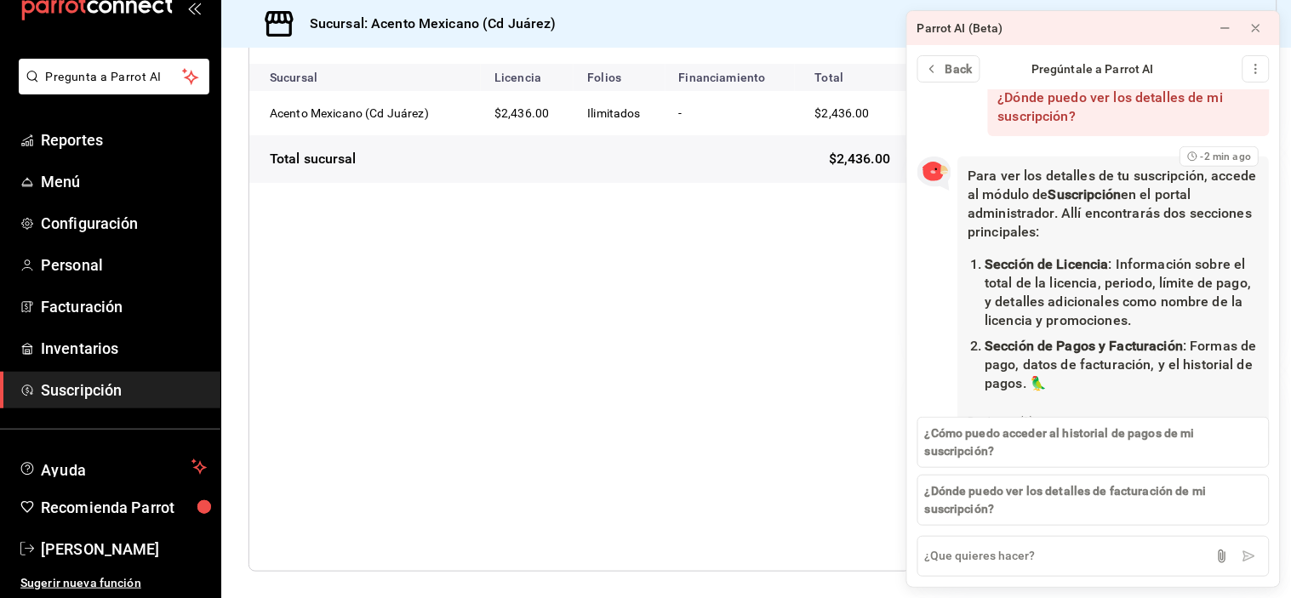
scroll to position [408, 0]
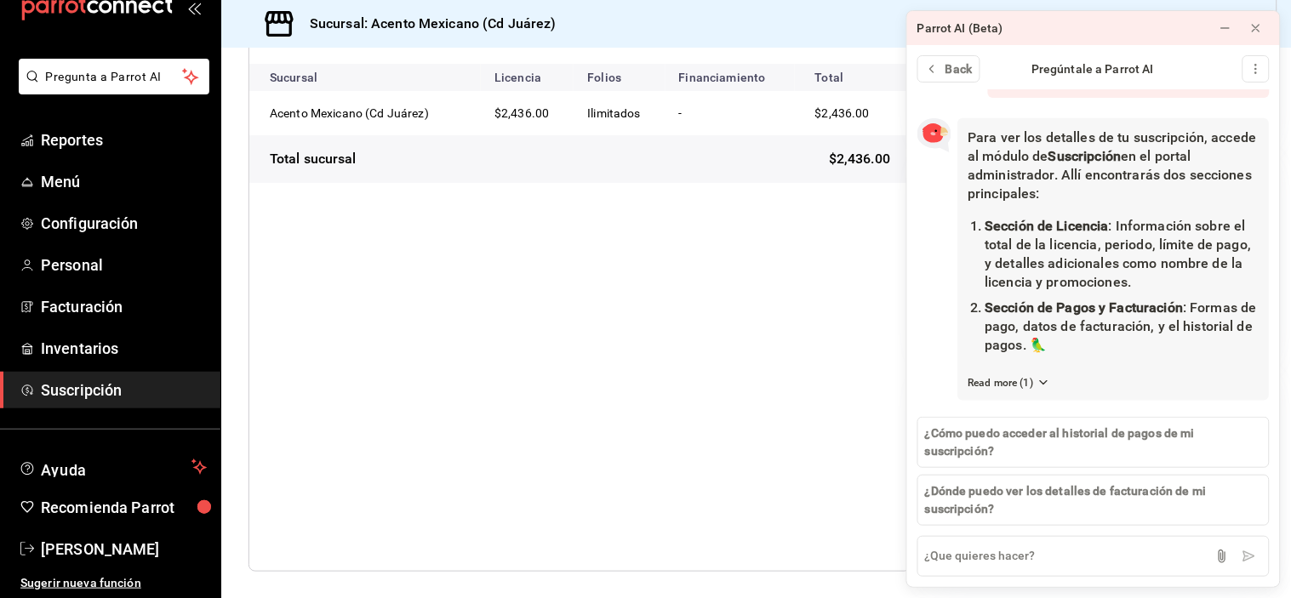
click at [157, 401] on span "Suscripción" at bounding box center [124, 390] width 166 height 23
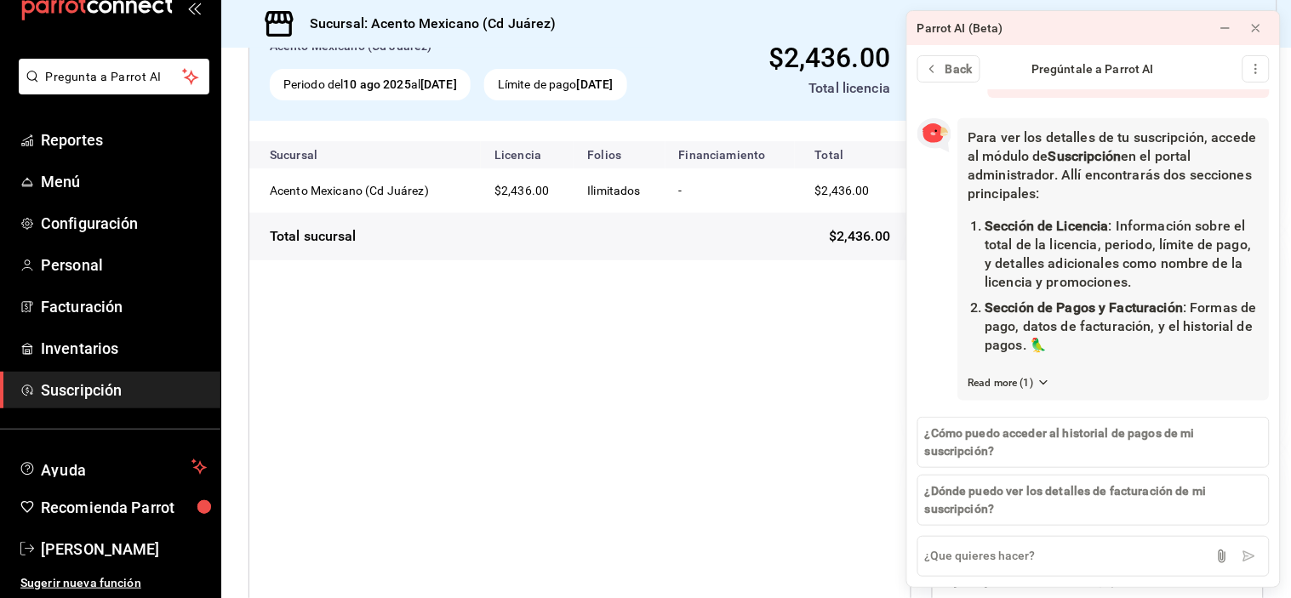
scroll to position [0, 0]
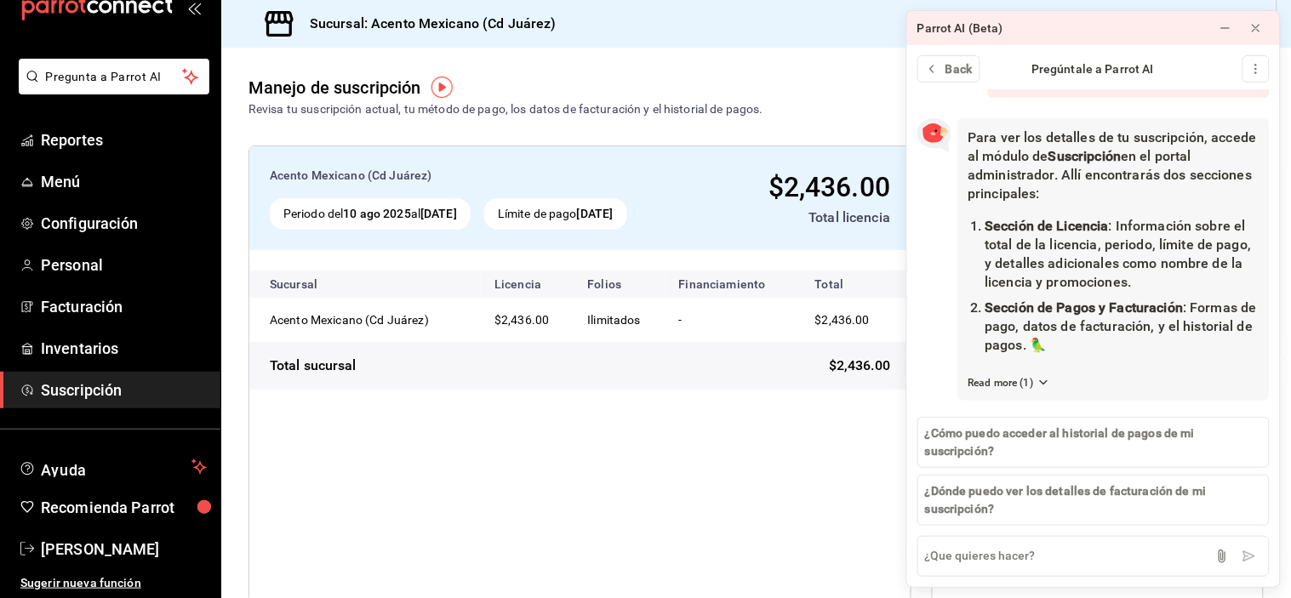
click at [431, 133] on div "Acento Mexicano (Cd Juárez) Periodo del [DATE] al [DATE] Límite de pago [DATE] …" at bounding box center [755, 461] width 1069 height 687
click at [1228, 30] on icon at bounding box center [1225, 28] width 14 height 14
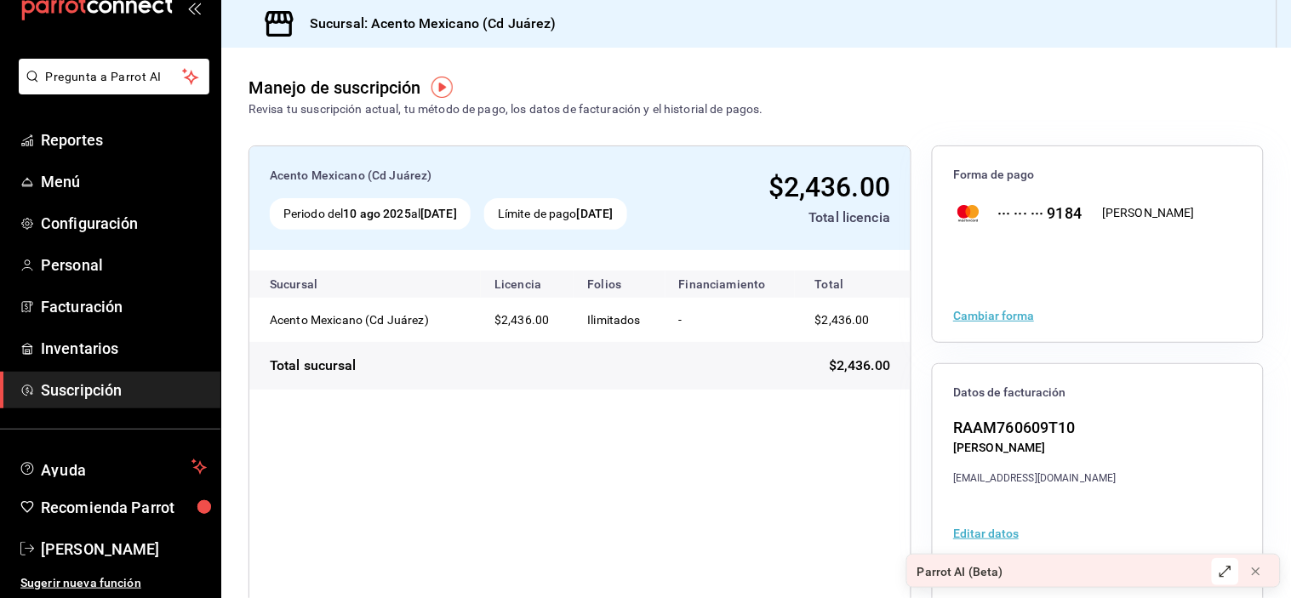
click at [513, 108] on div "Revisa tu suscripción actual, tu método de pago, los datos de facturación y el …" at bounding box center [505, 109] width 515 height 18
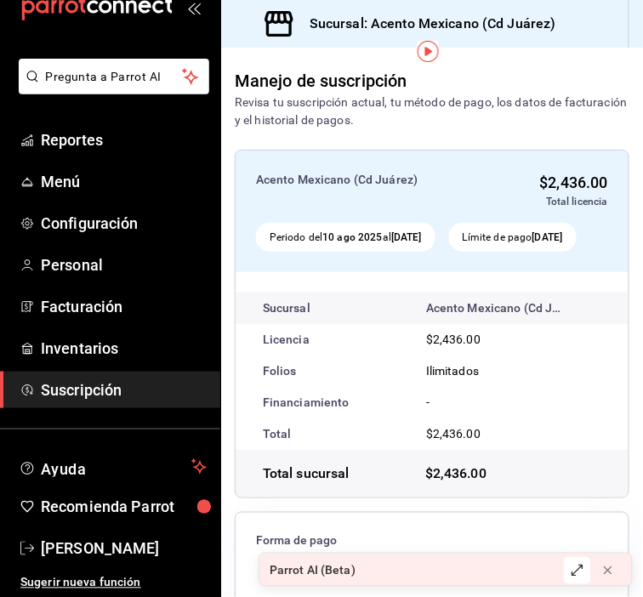
scroll to position [255, 0]
